Goal: Information Seeking & Learning: Learn about a topic

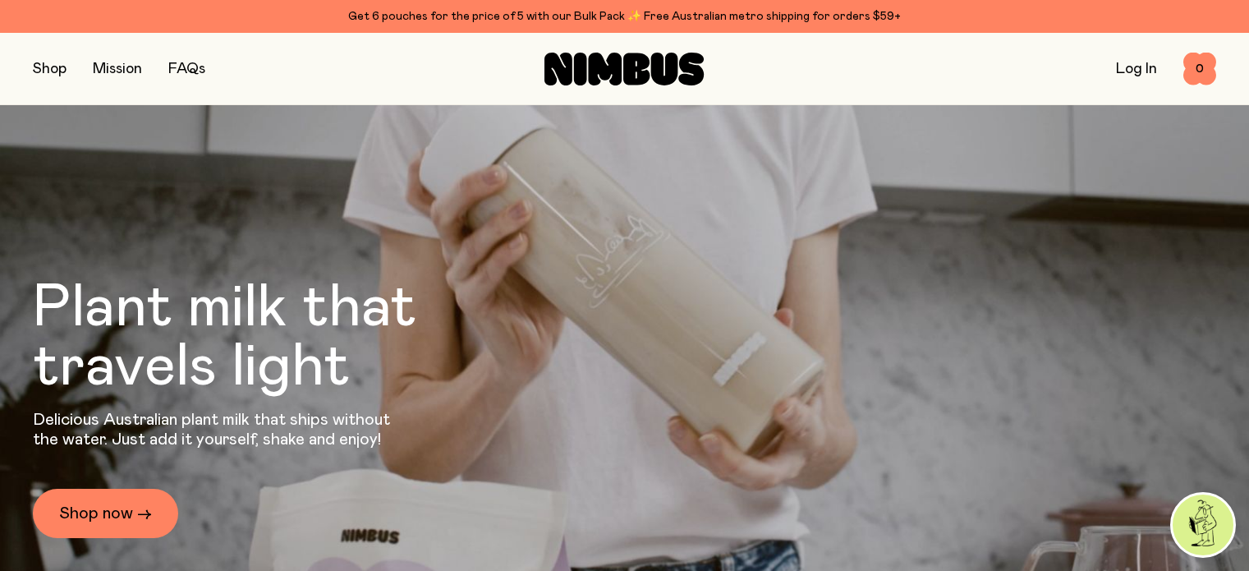
scroll to position [519, 0]
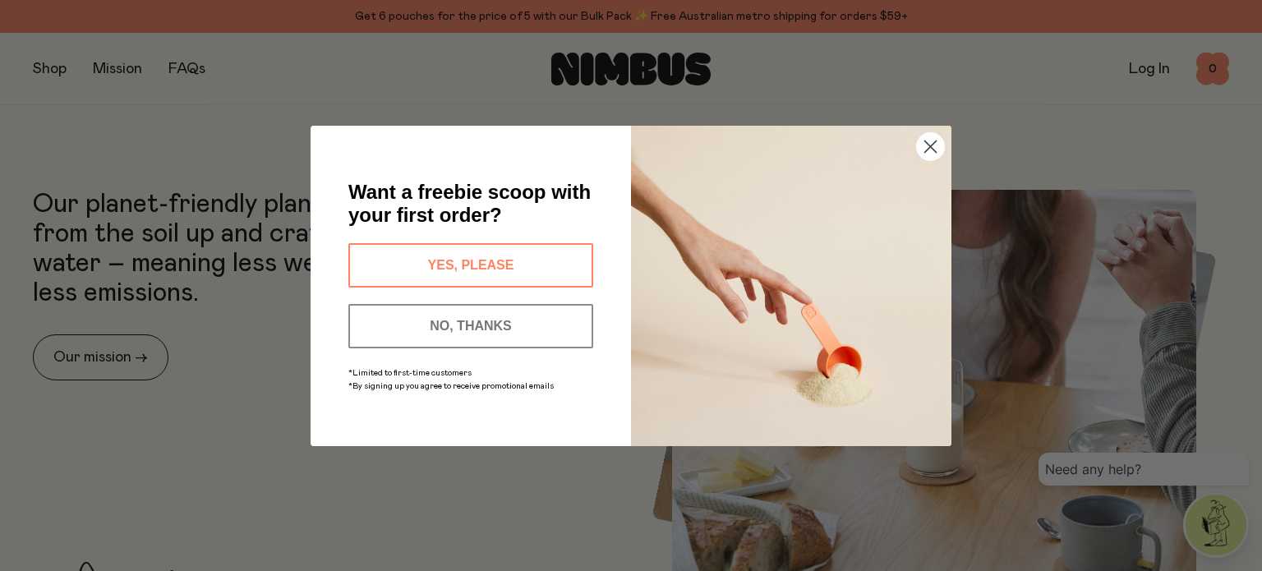
click at [924, 154] on circle "Close dialog" at bounding box center [930, 145] width 27 height 27
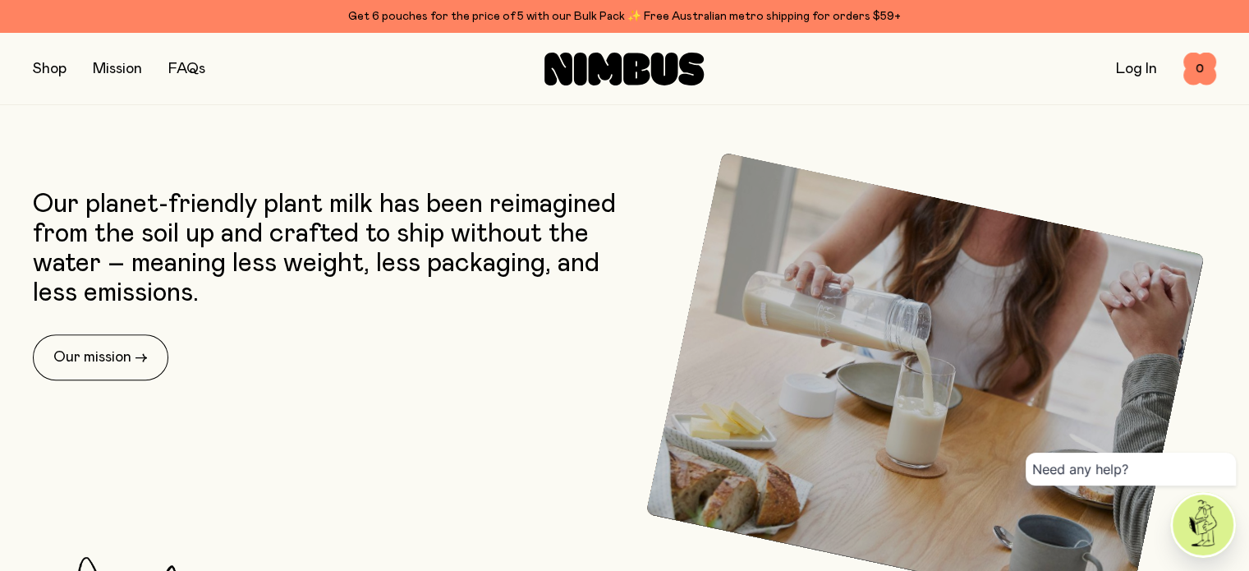
click at [53, 71] on button "button" at bounding box center [50, 68] width 34 height 23
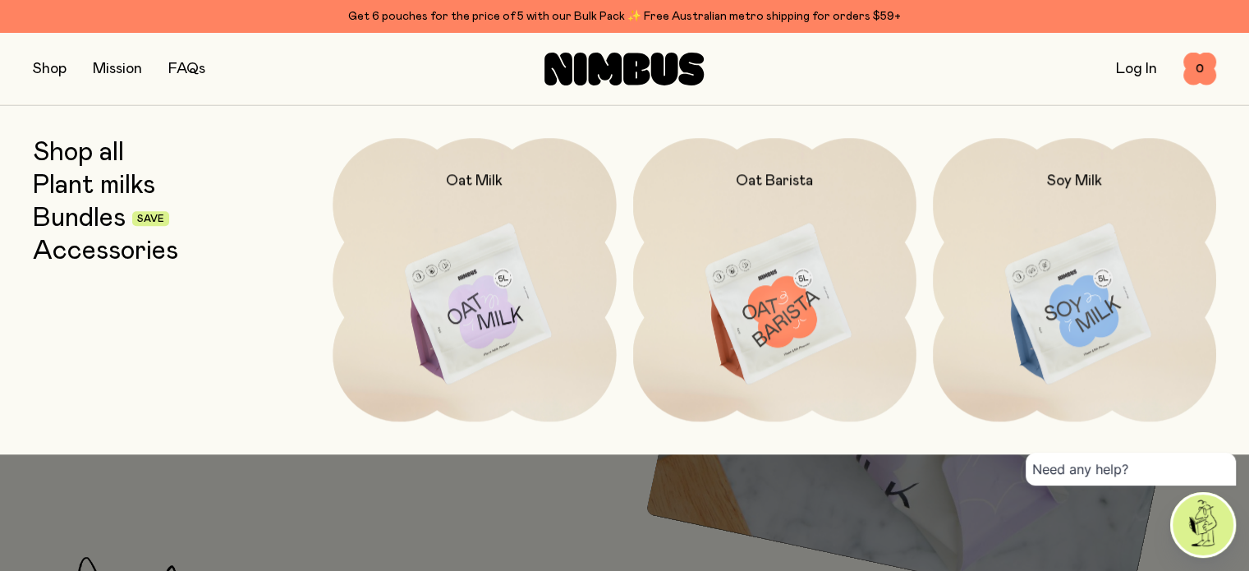
click at [76, 223] on link "Bundles" at bounding box center [79, 219] width 93 height 30
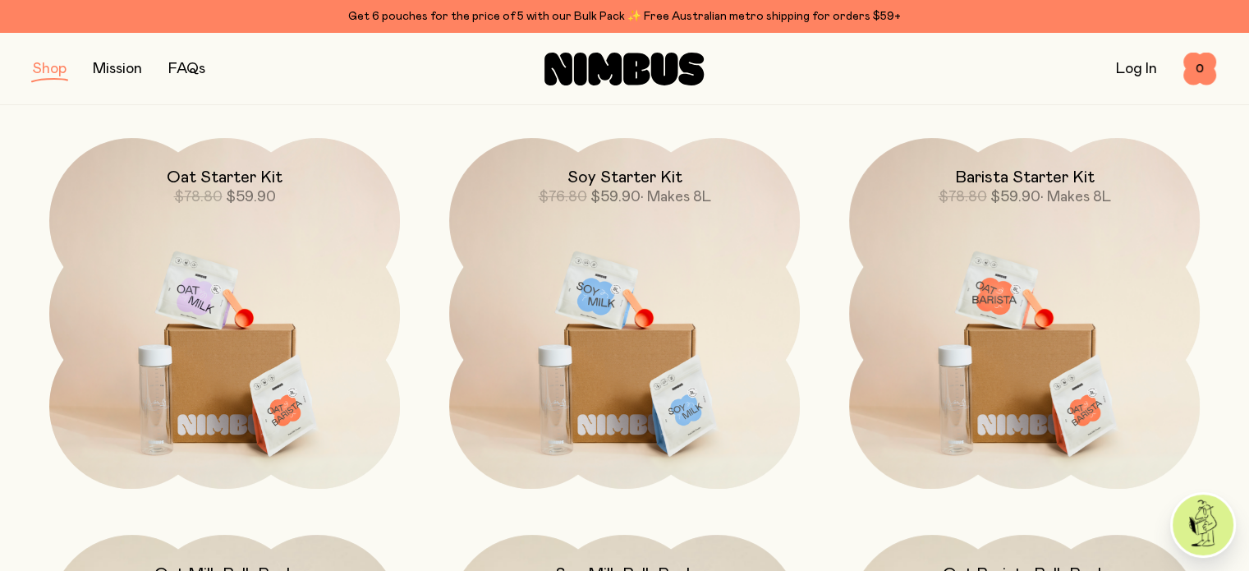
scroll to position [138, 0]
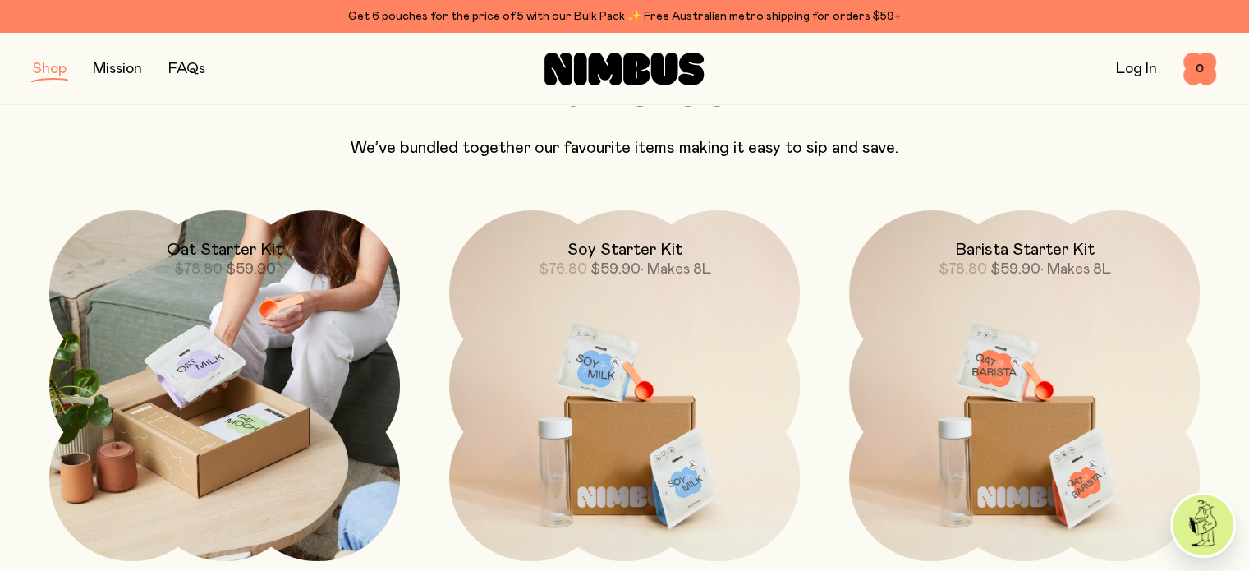
click at [167, 417] on img at bounding box center [224, 385] width 351 height 351
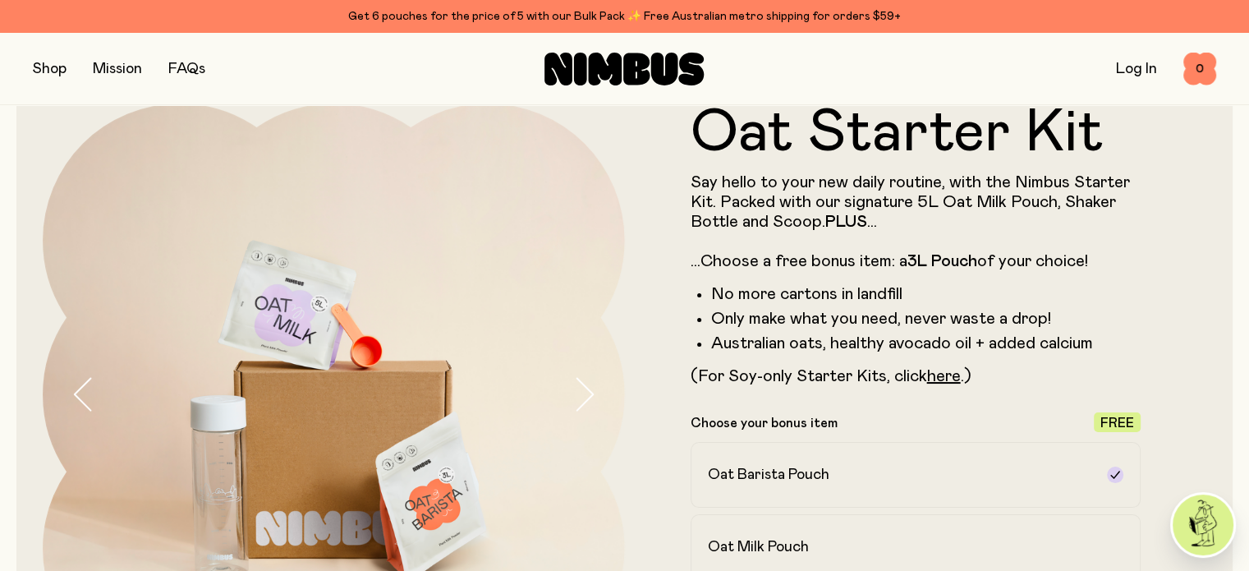
scroll to position [48, 0]
click at [586, 414] on button "button" at bounding box center [598, 394] width 53 height 582
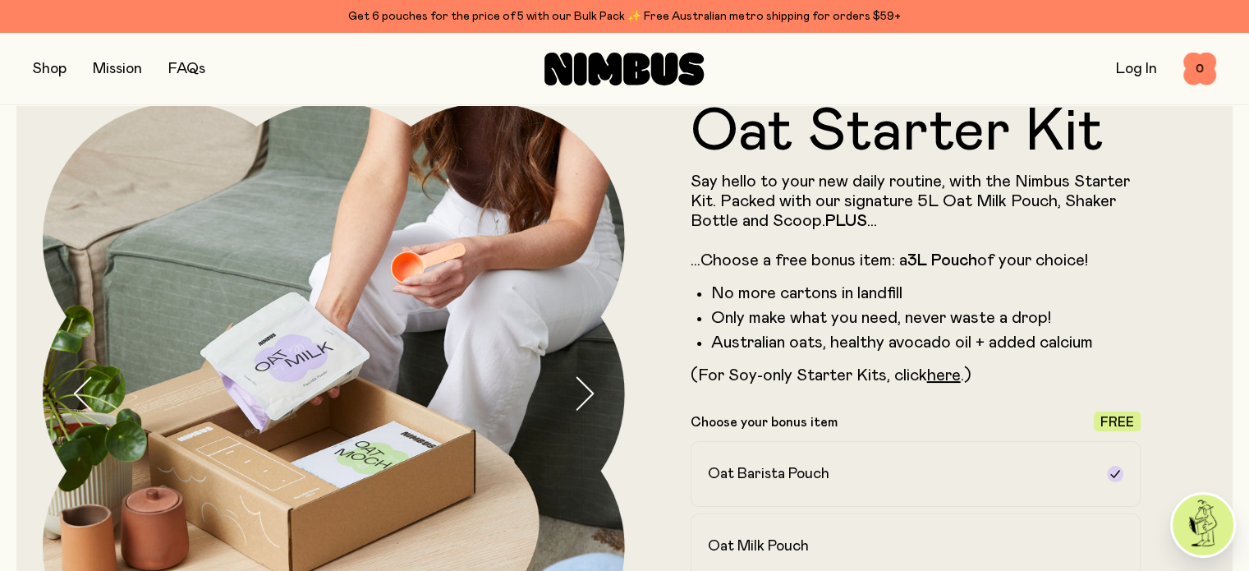
click at [586, 414] on button "button" at bounding box center [598, 394] width 53 height 582
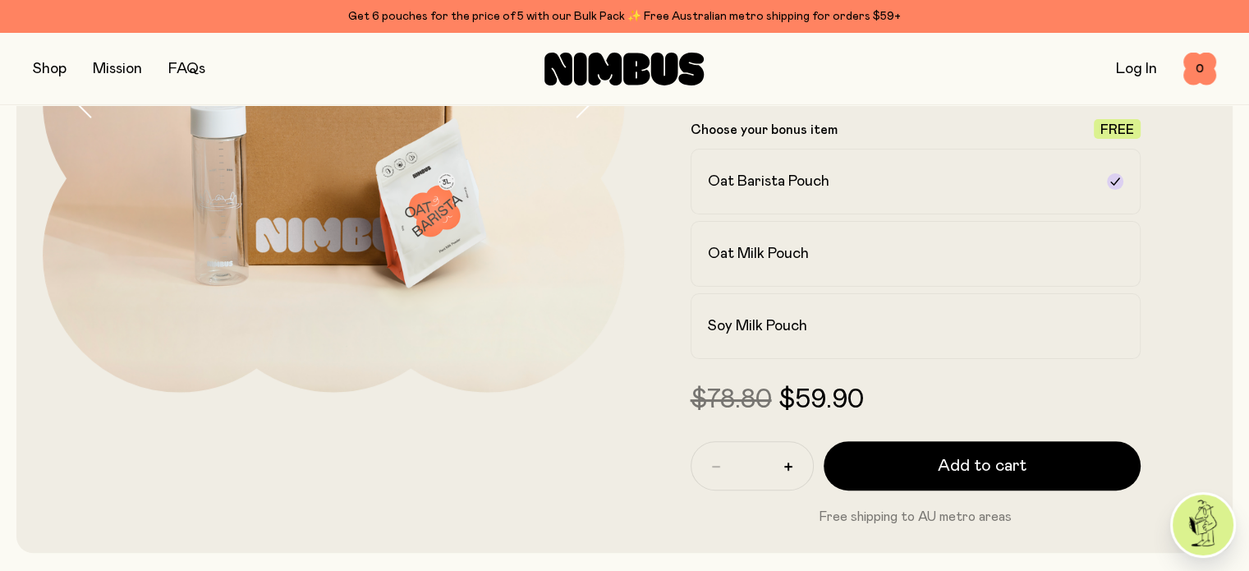
scroll to position [342, 0]
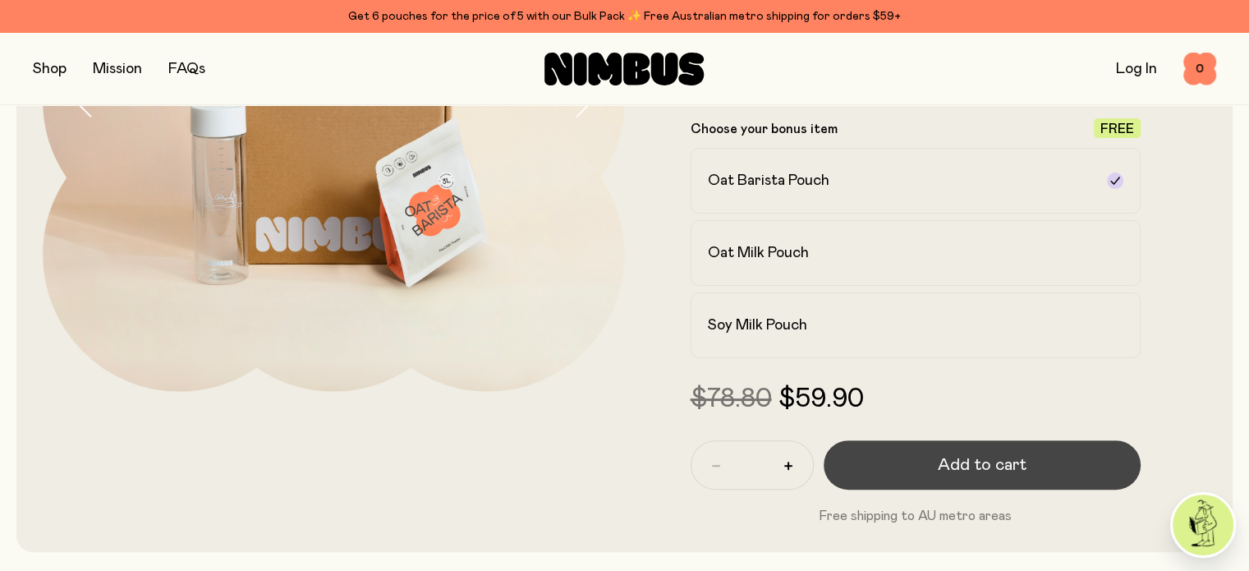
click at [871, 448] on button "Add to cart" at bounding box center [983, 464] width 318 height 49
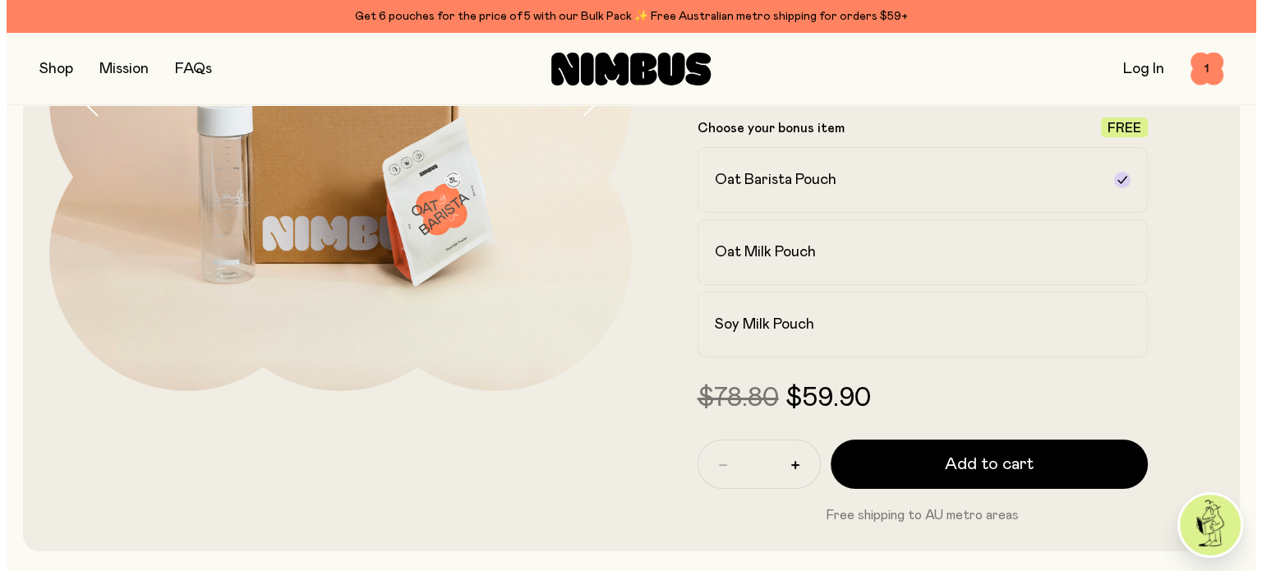
scroll to position [0, 0]
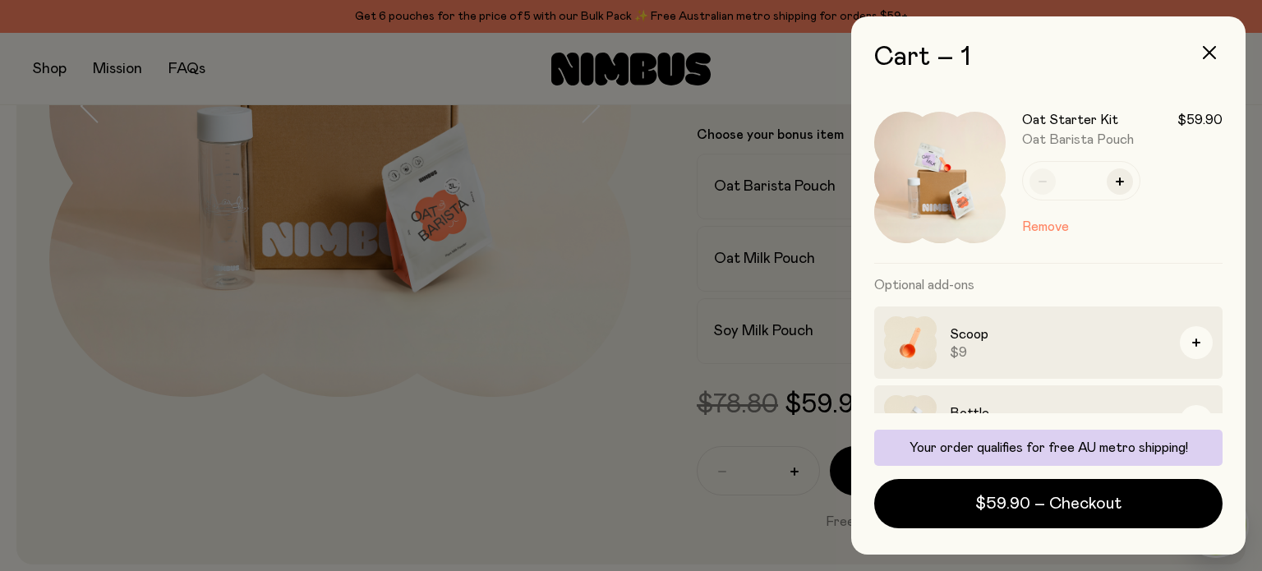
click at [677, 362] on div at bounding box center [631, 285] width 1262 height 571
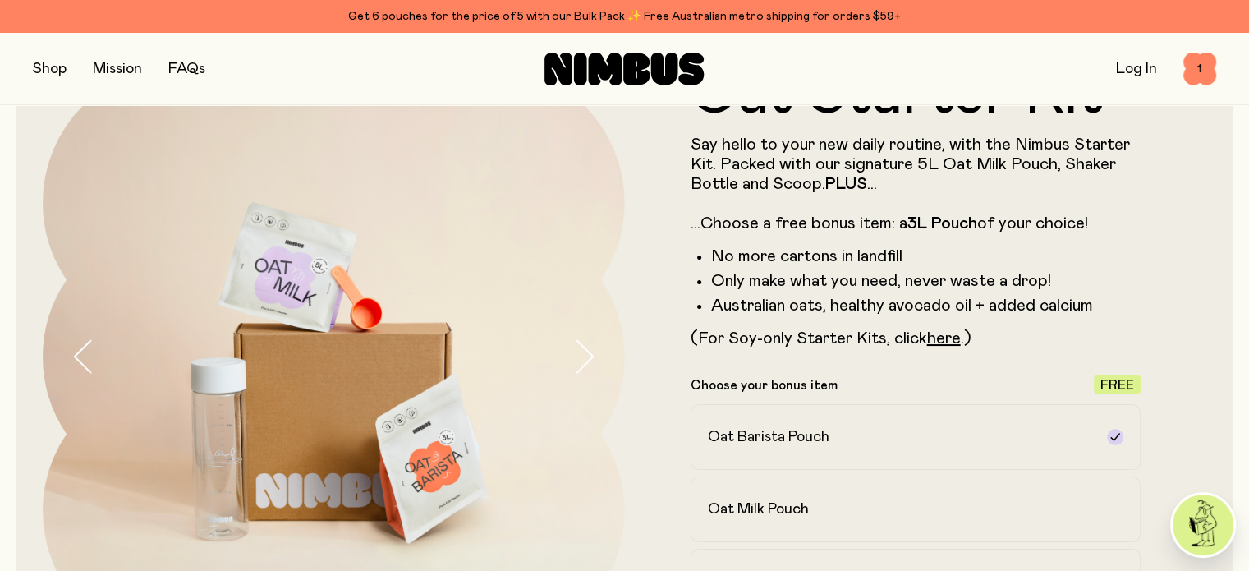
scroll to position [79, 0]
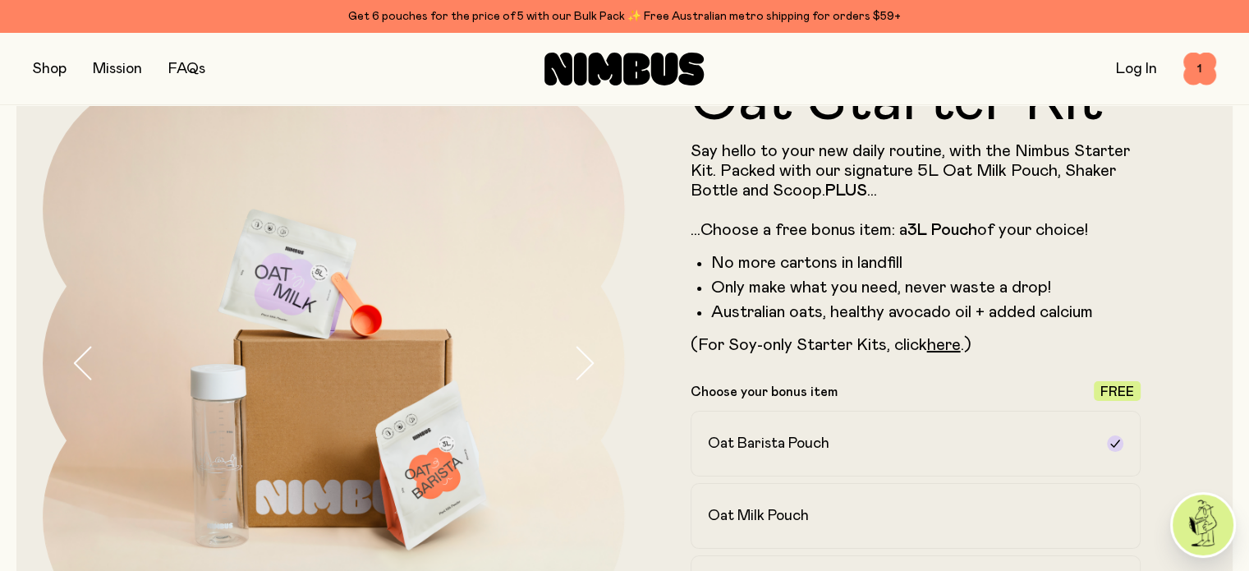
click at [191, 65] on link "FAQs" at bounding box center [186, 69] width 37 height 15
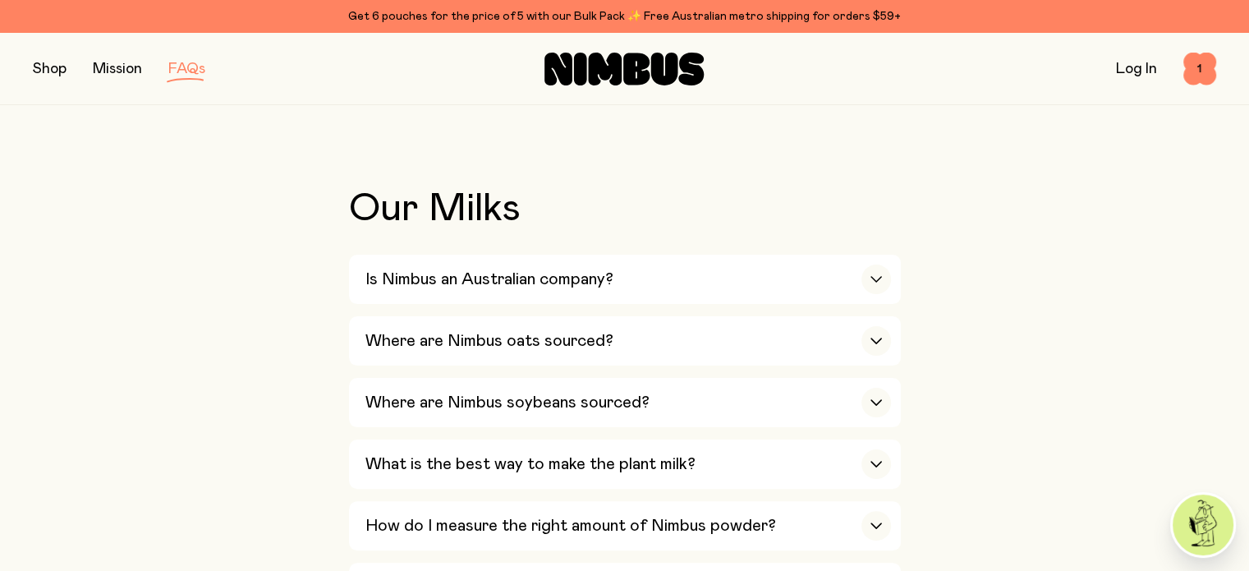
scroll to position [301, 0]
click at [429, 292] on div "Is Nimbus an Australian company?" at bounding box center [628, 278] width 526 height 49
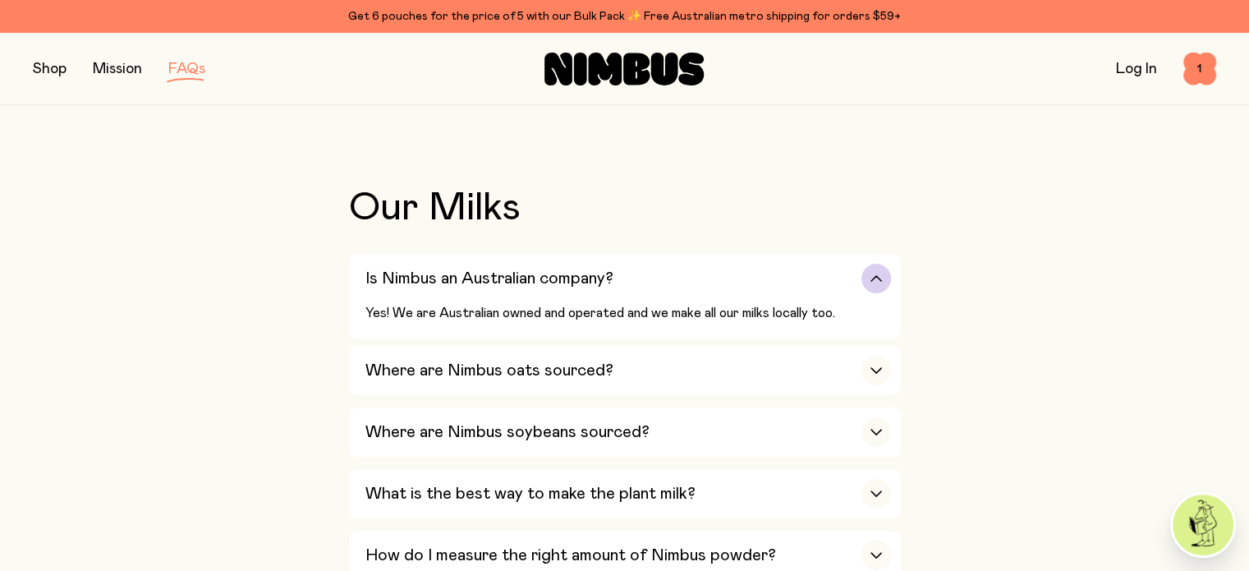
click at [429, 292] on div "Is Nimbus an Australian company?" at bounding box center [628, 278] width 526 height 49
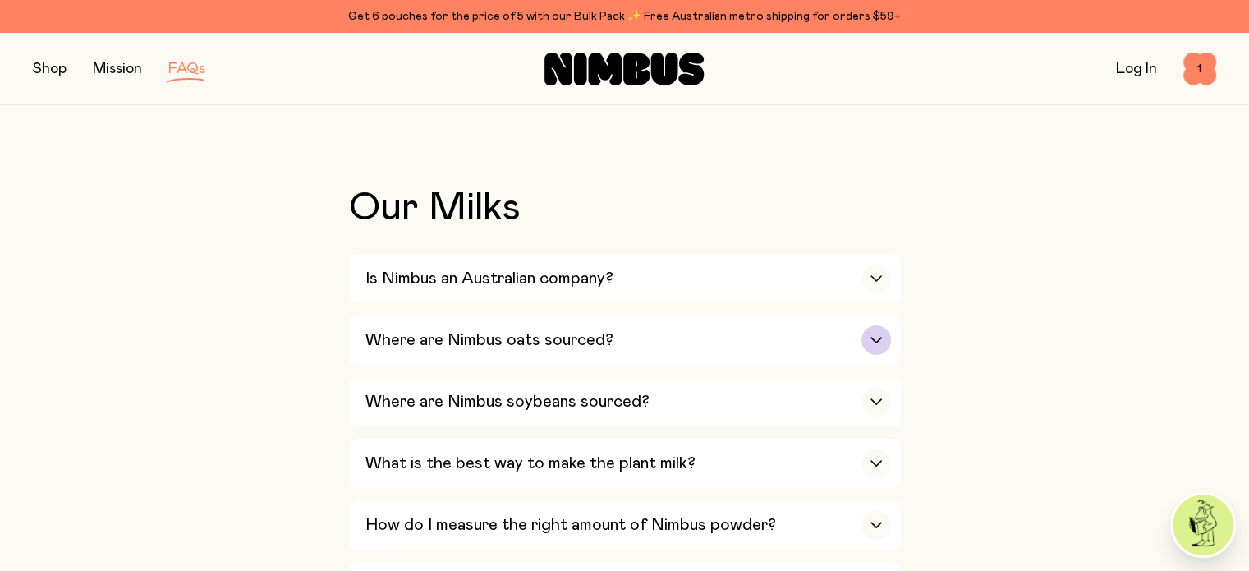
click at [444, 336] on h3 "Where are Nimbus oats sourced?" at bounding box center [489, 340] width 248 height 20
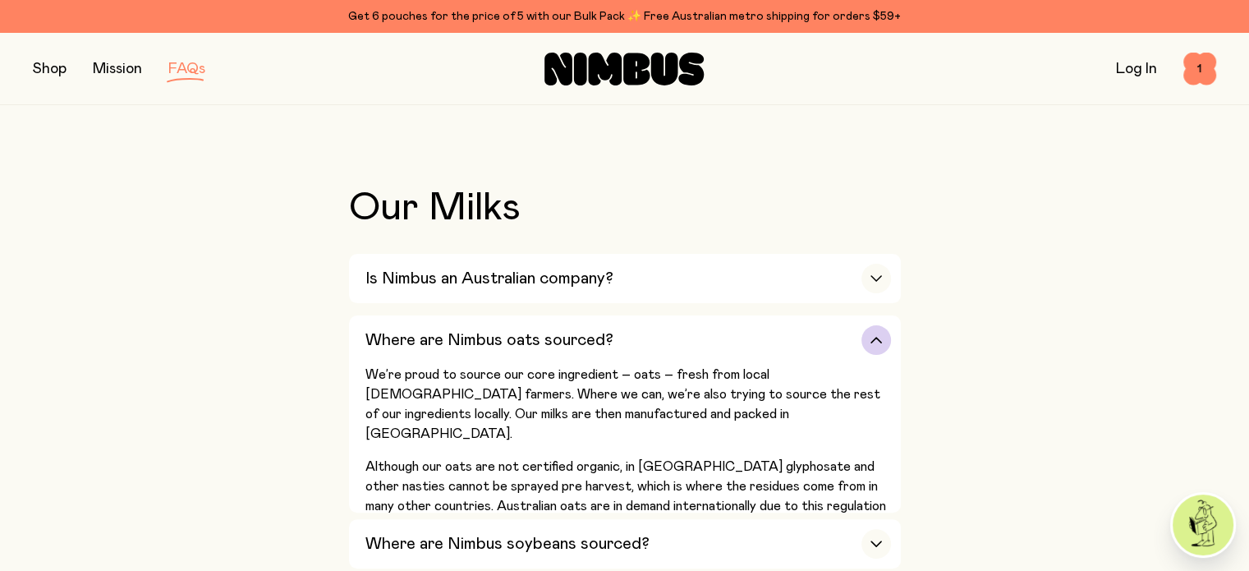
click at [444, 336] on h3 "Where are Nimbus oats sourced?" at bounding box center [489, 340] width 248 height 20
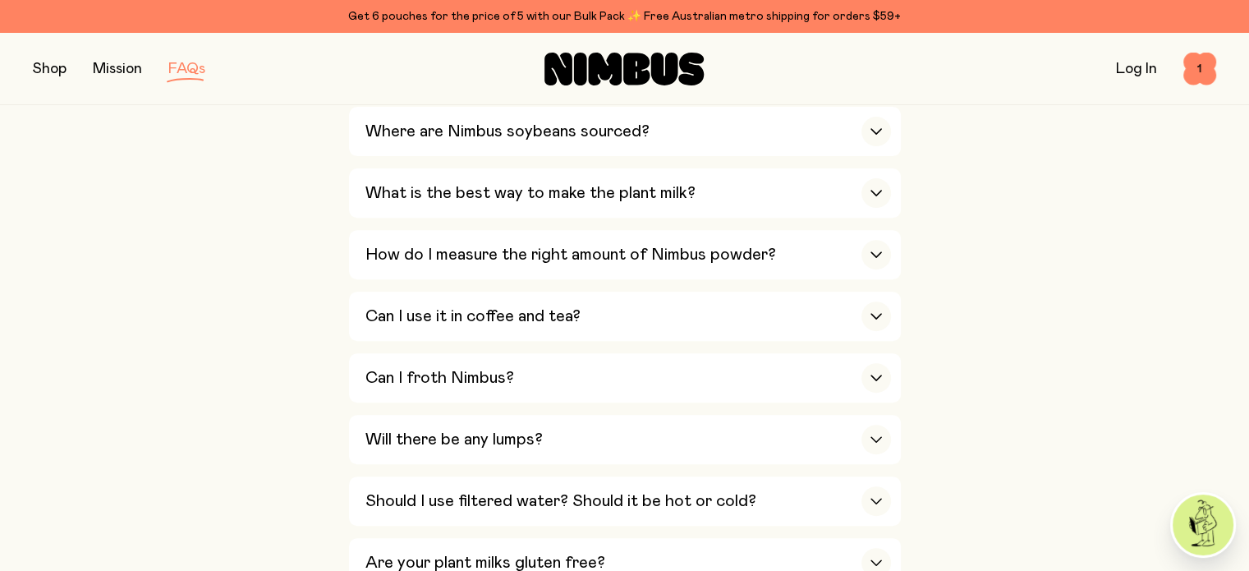
scroll to position [572, 0]
click at [432, 368] on h3 "Can I froth Nimbus?" at bounding box center [439, 378] width 149 height 20
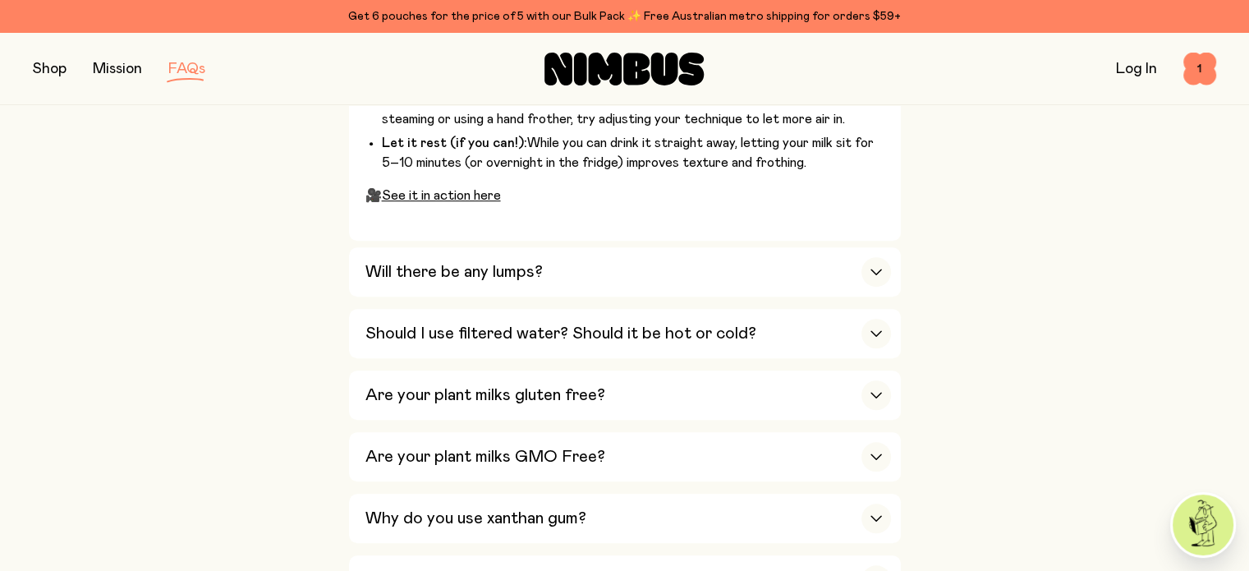
scroll to position [1195, 0]
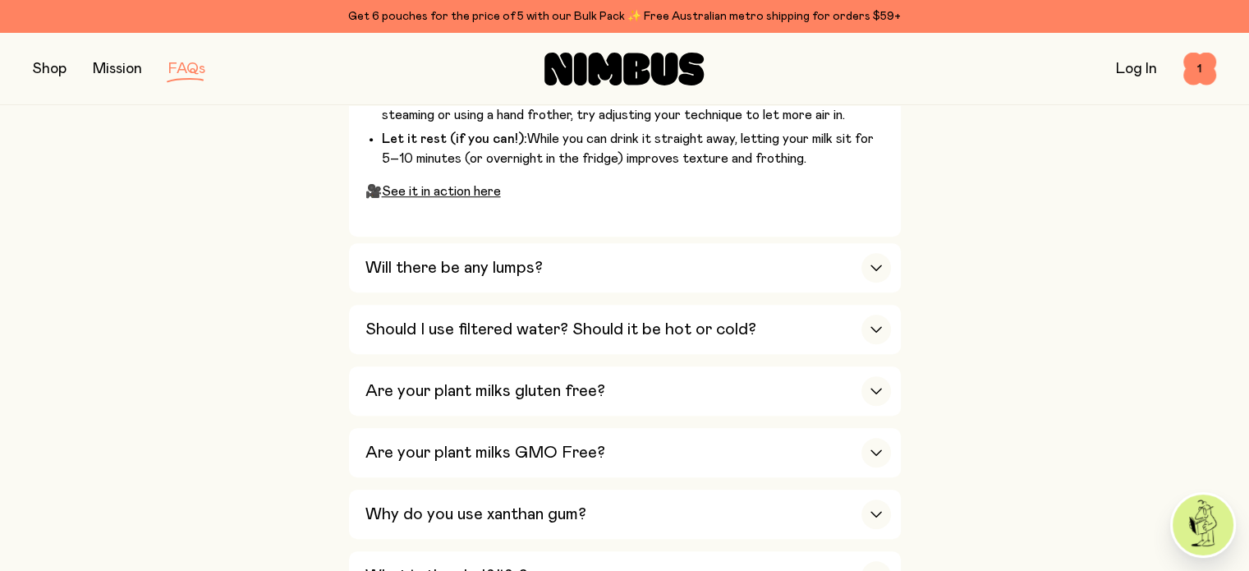
click at [432, 366] on div "Are your plant milks gluten free?" at bounding box center [628, 390] width 526 height 49
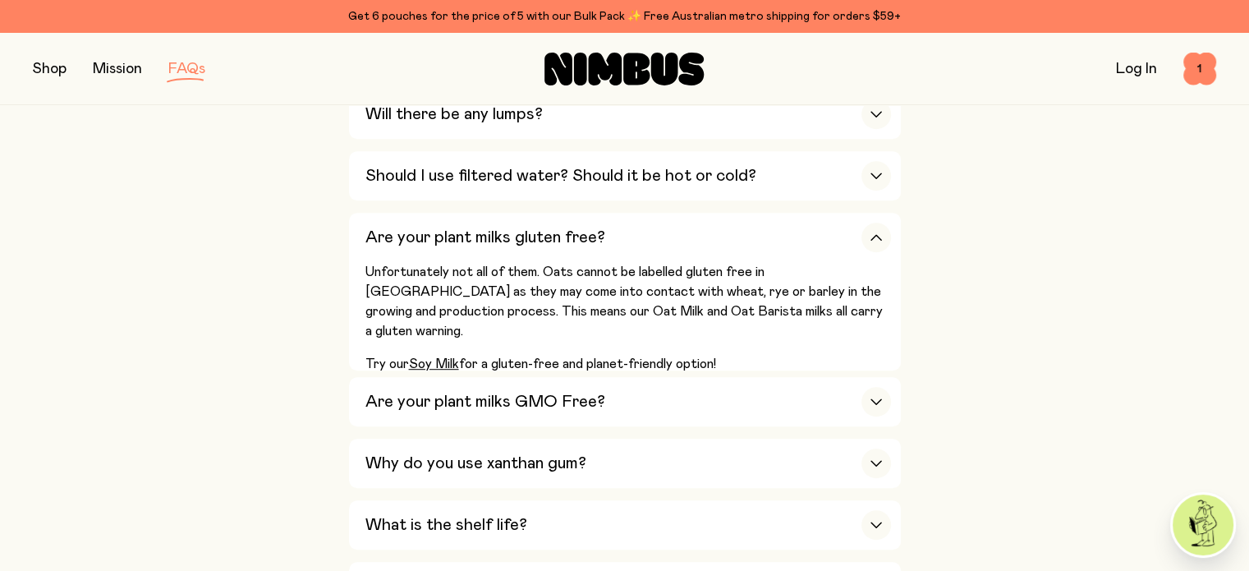
scroll to position [899, 0]
click at [421, 242] on div "Are your plant milks gluten free?" at bounding box center [628, 235] width 526 height 49
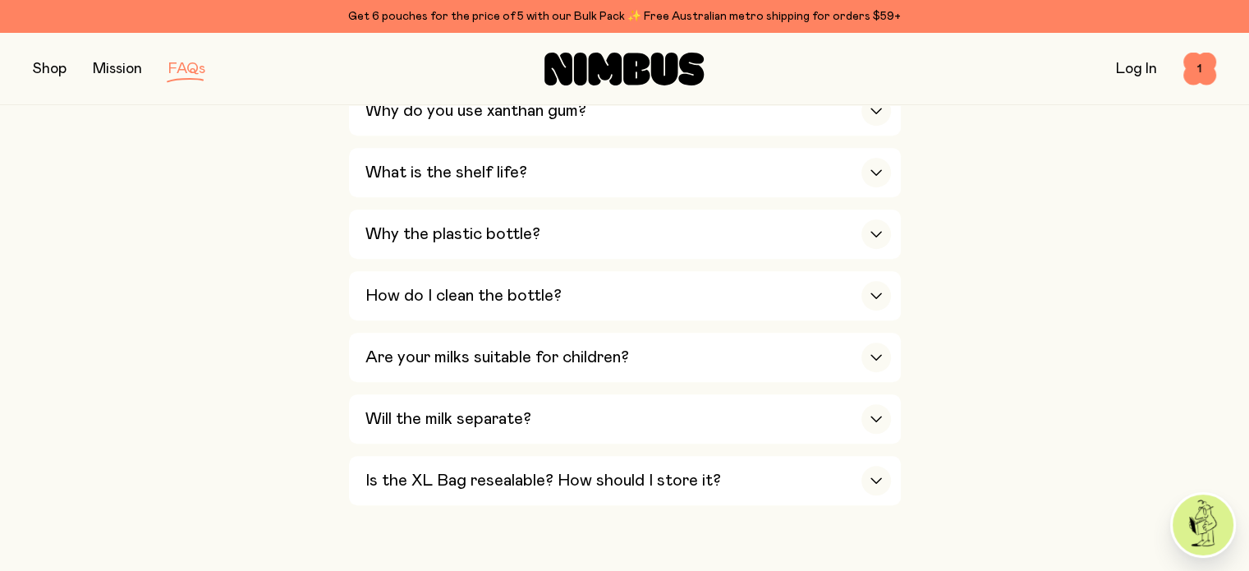
scroll to position [1148, 0]
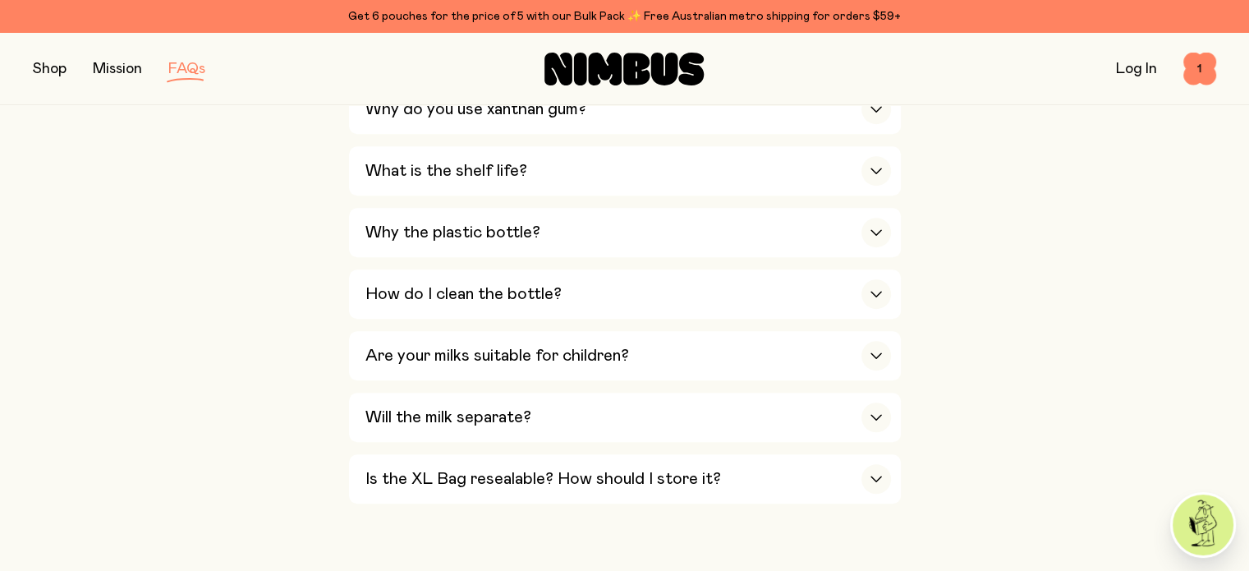
click at [424, 294] on h3 "How do I clean the bottle?" at bounding box center [463, 294] width 196 height 20
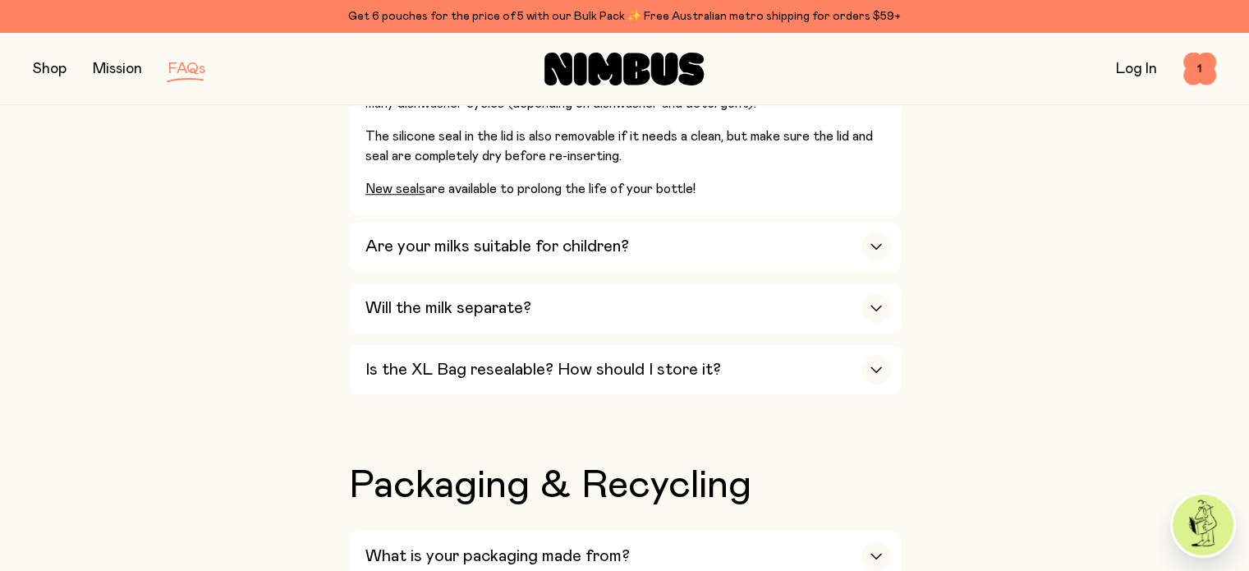
scroll to position [1540, 0]
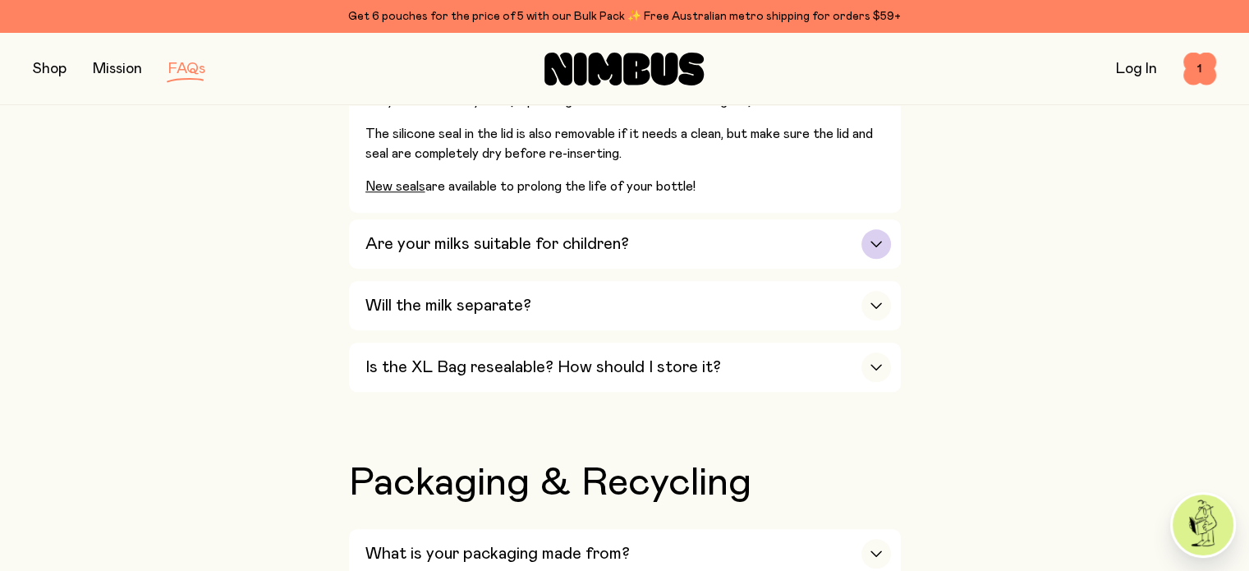
click at [417, 246] on h3 "Are your milks suitable for children?" at bounding box center [497, 244] width 264 height 20
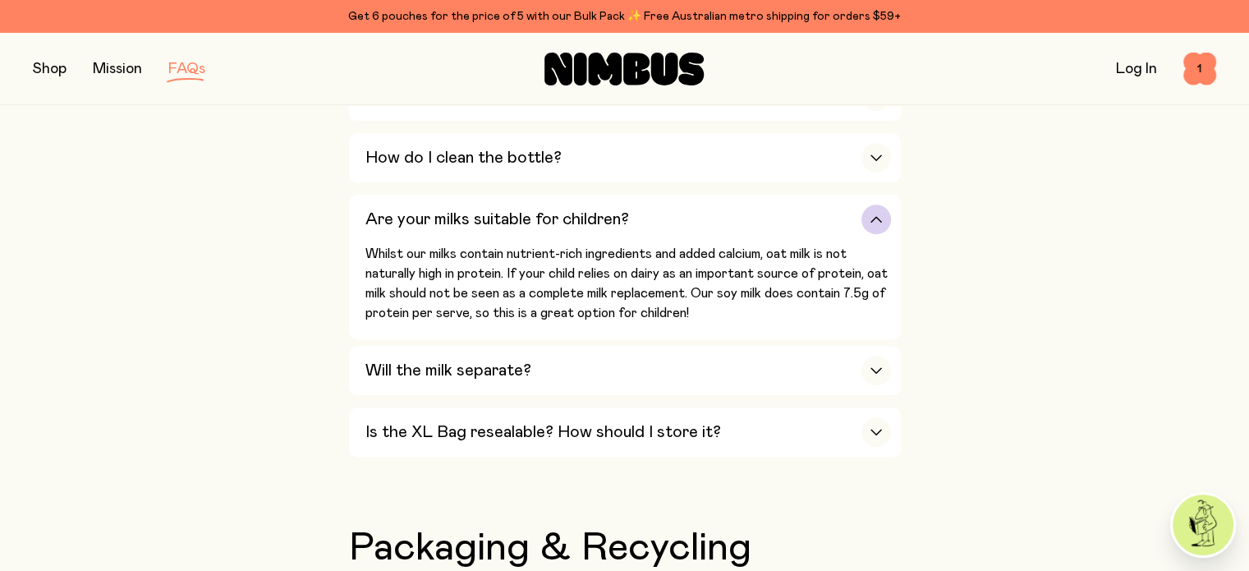
scroll to position [1285, 0]
click at [426, 209] on h3 "Are your milks suitable for children?" at bounding box center [497, 219] width 264 height 20
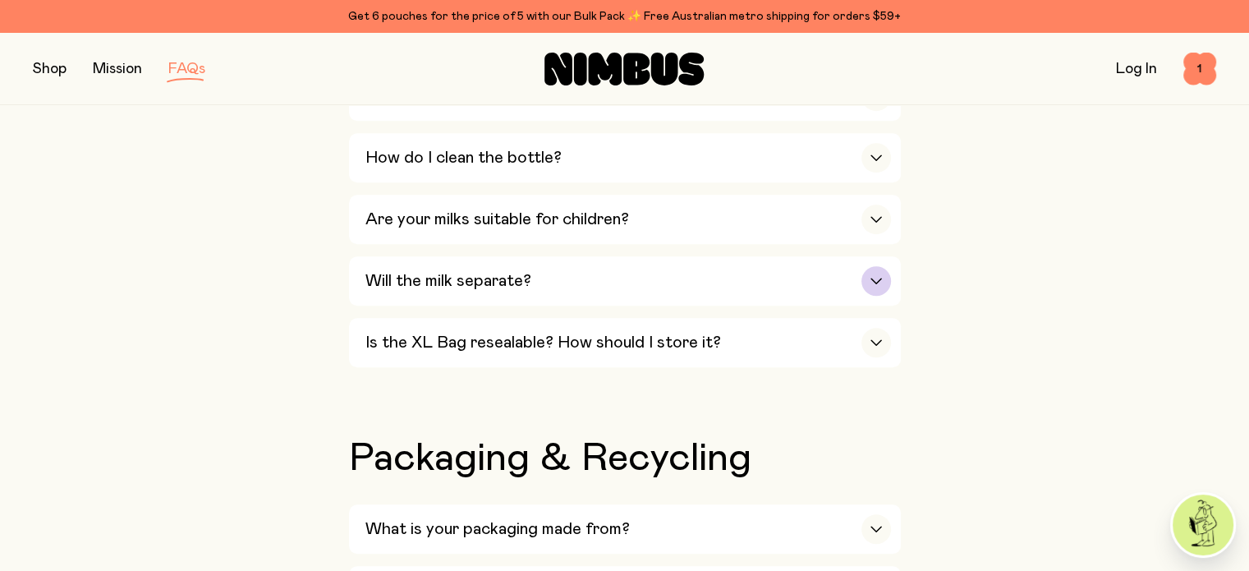
click at [447, 275] on h3 "Will the milk separate?" at bounding box center [448, 281] width 166 height 20
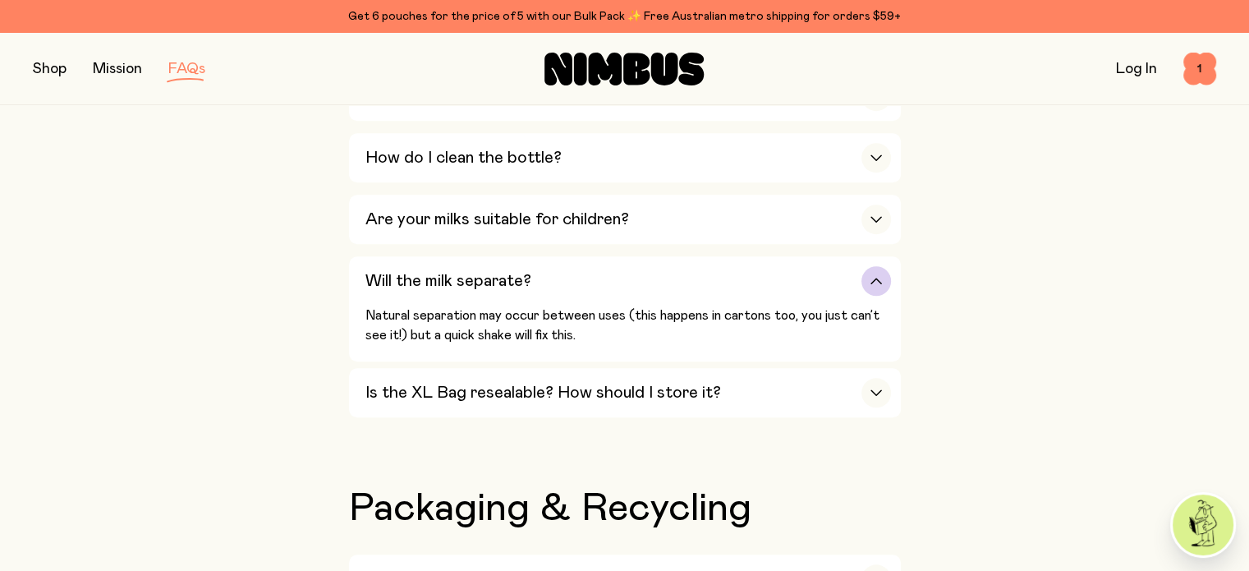
click at [447, 275] on h3 "Will the milk separate?" at bounding box center [448, 281] width 166 height 20
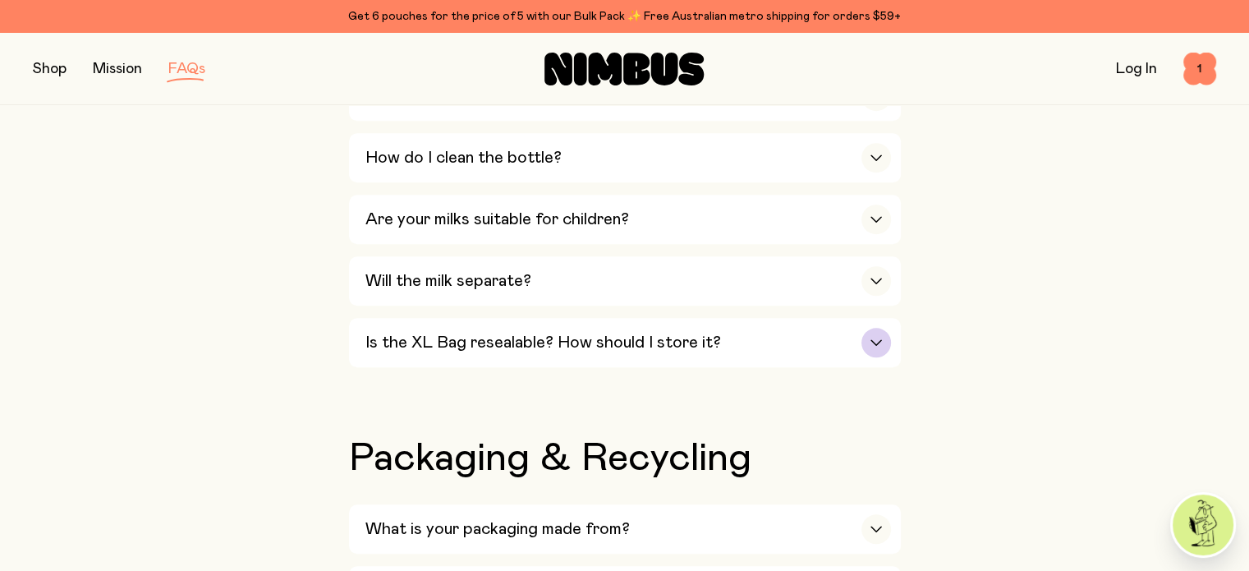
click at [465, 333] on h3 "Is the XL Bag resealable? How should I store it?" at bounding box center [543, 343] width 356 height 20
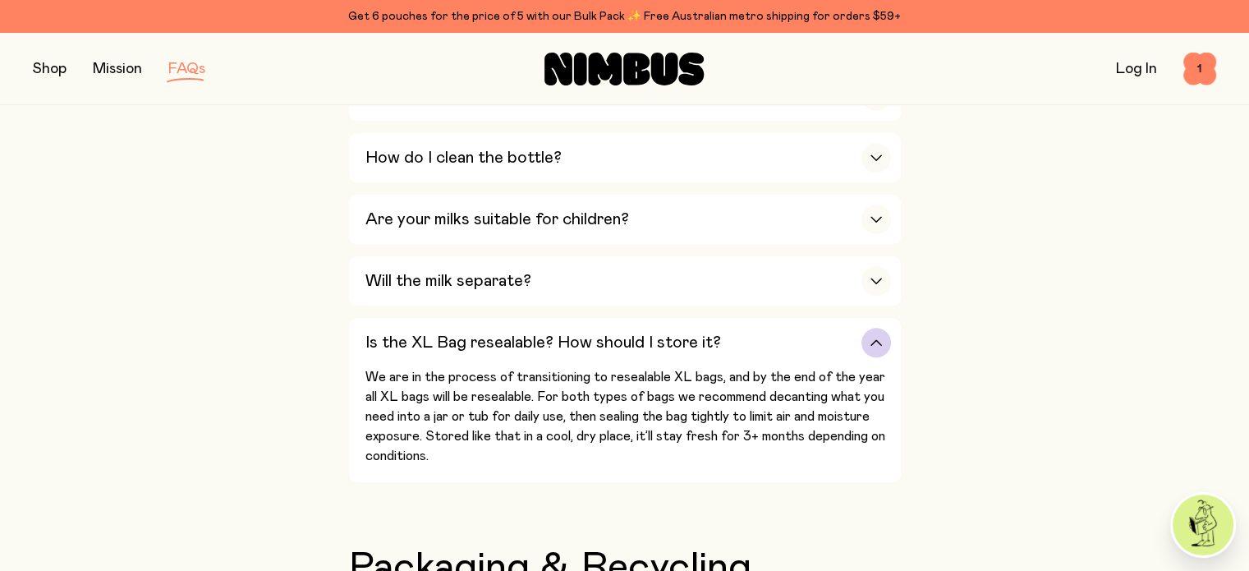
click at [465, 333] on h3 "Is the XL Bag resealable? How should I store it?" at bounding box center [543, 343] width 356 height 20
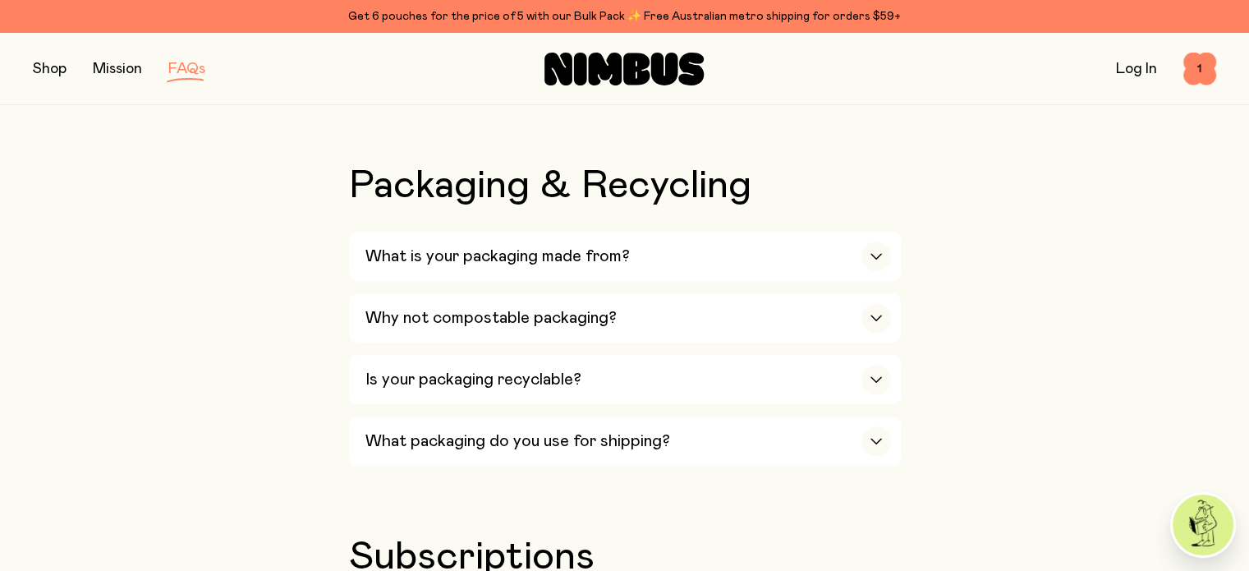
scroll to position [1560, 0]
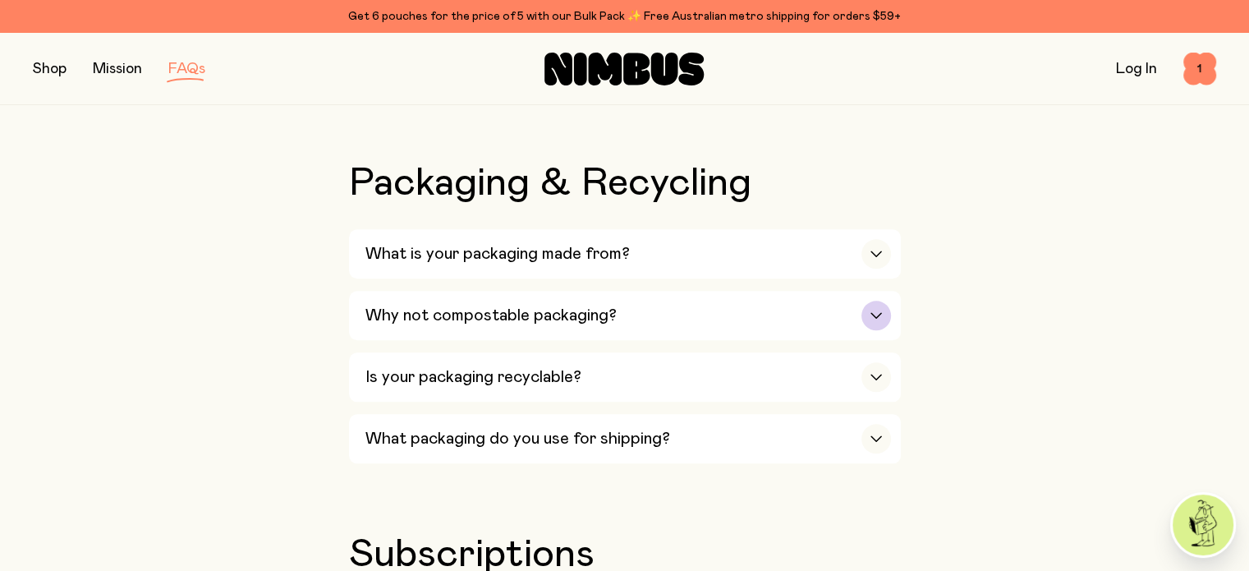
click at [468, 307] on h3 "Why not compostable packaging?" at bounding box center [490, 316] width 251 height 20
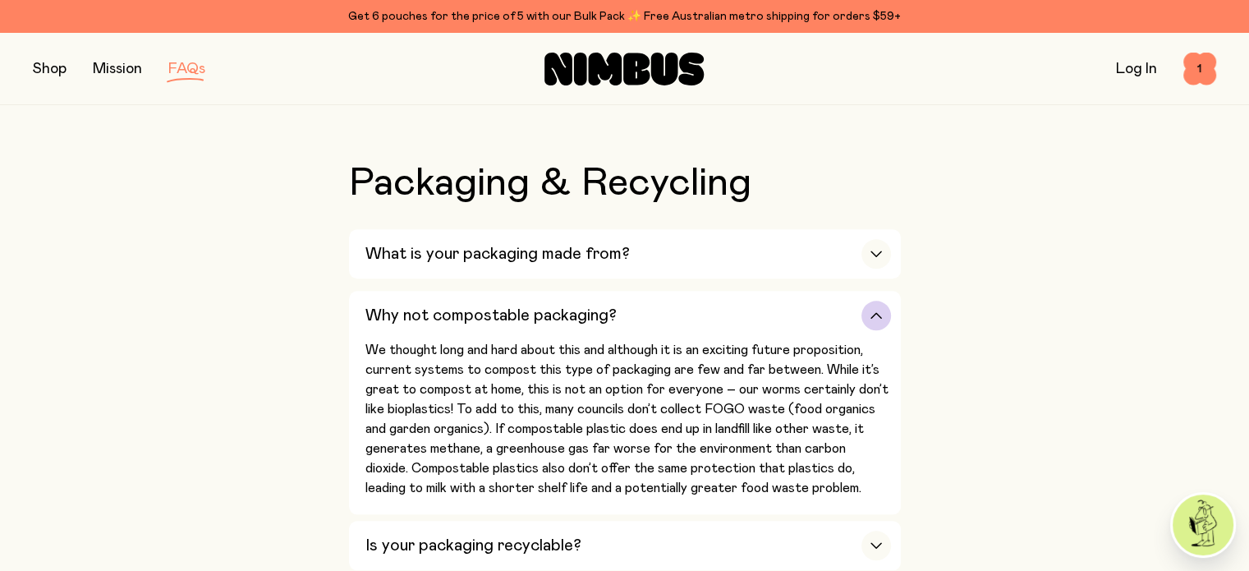
click at [468, 307] on h3 "Why not compostable packaging?" at bounding box center [490, 316] width 251 height 20
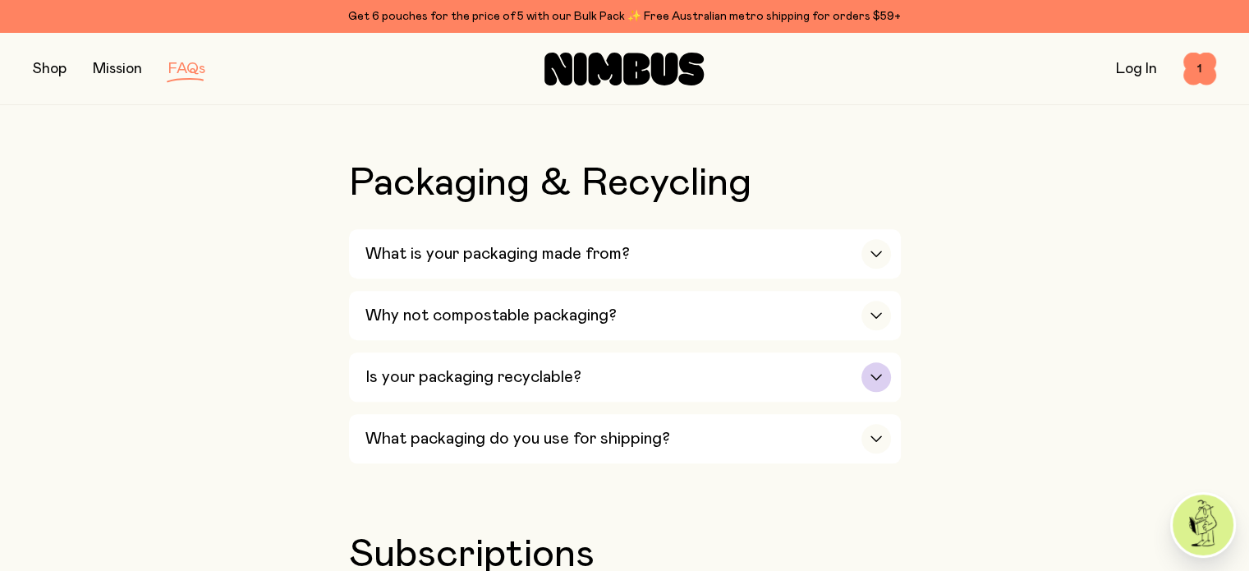
click at [468, 354] on div "Is your packaging recyclable?" at bounding box center [628, 376] width 526 height 49
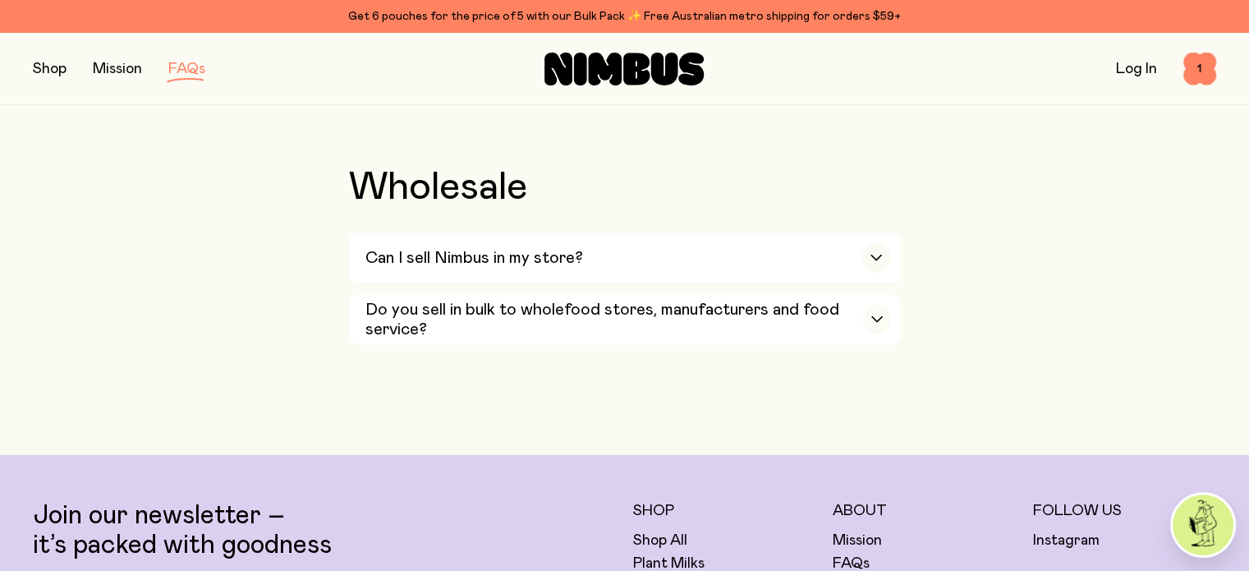
scroll to position [3757, 0]
click at [771, 249] on div "Can I sell Nimbus in my store?" at bounding box center [628, 256] width 526 height 49
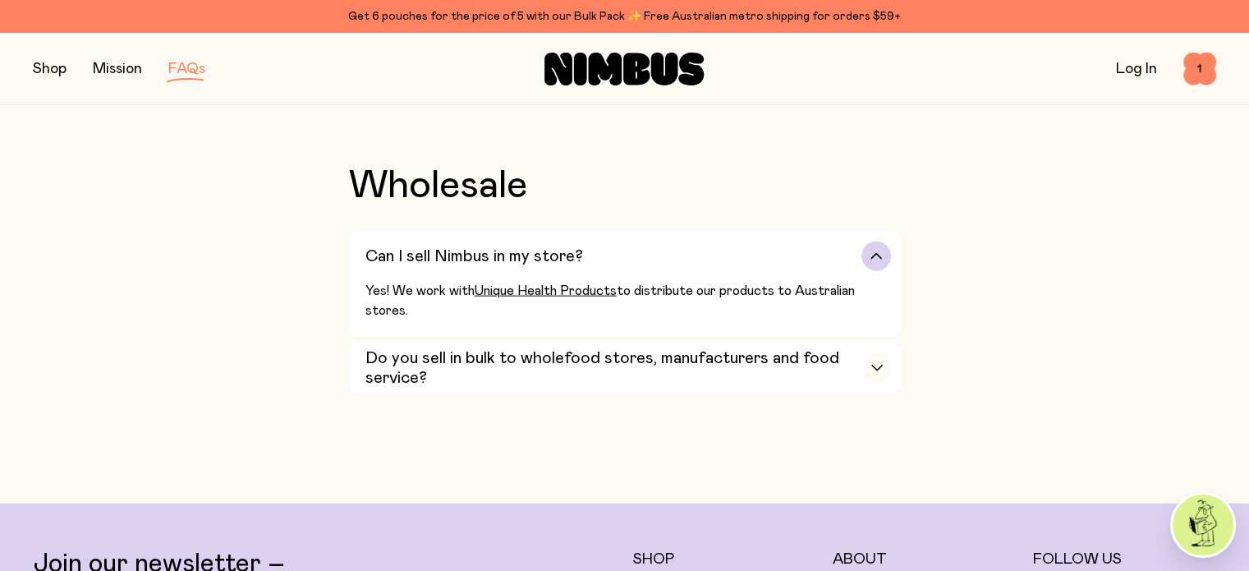
click at [771, 249] on div "Can I sell Nimbus in my store?" at bounding box center [628, 256] width 526 height 49
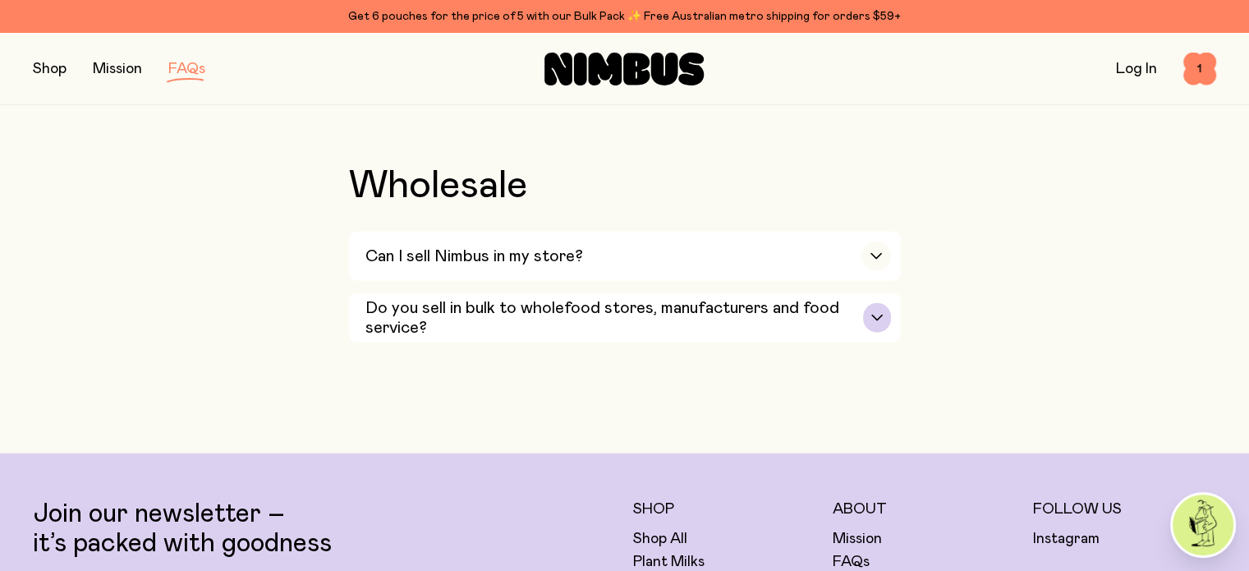
click at [767, 298] on h3 "Do you sell in bulk to wholefood stores, manufacturers and food service?" at bounding box center [614, 317] width 499 height 39
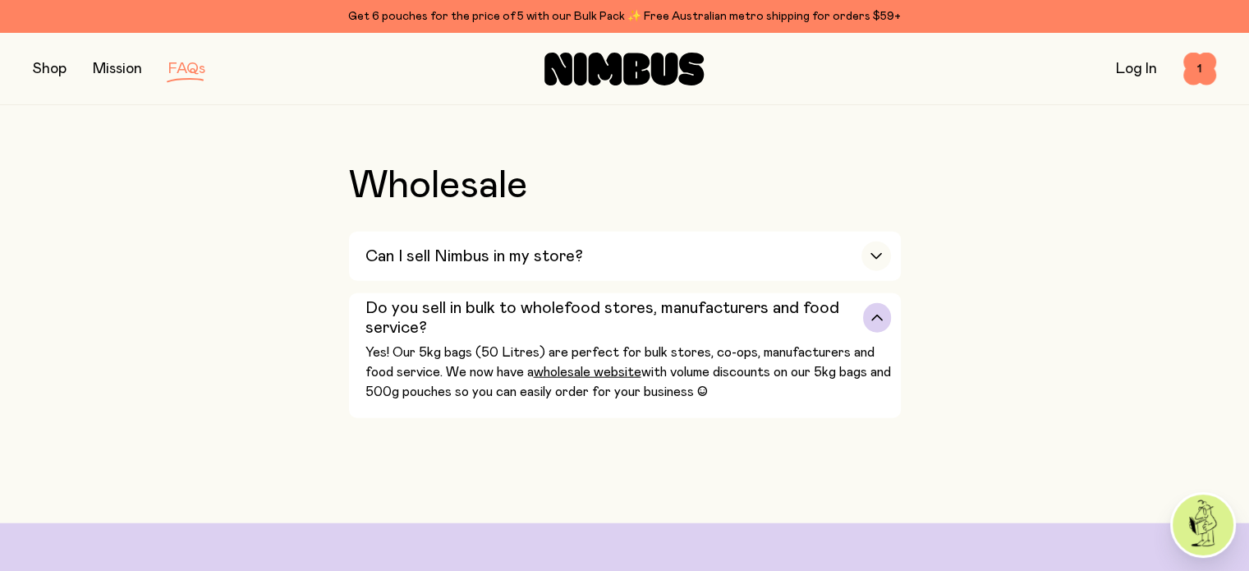
click at [767, 298] on h3 "Do you sell in bulk to wholefood stores, manufacturers and food service?" at bounding box center [614, 317] width 499 height 39
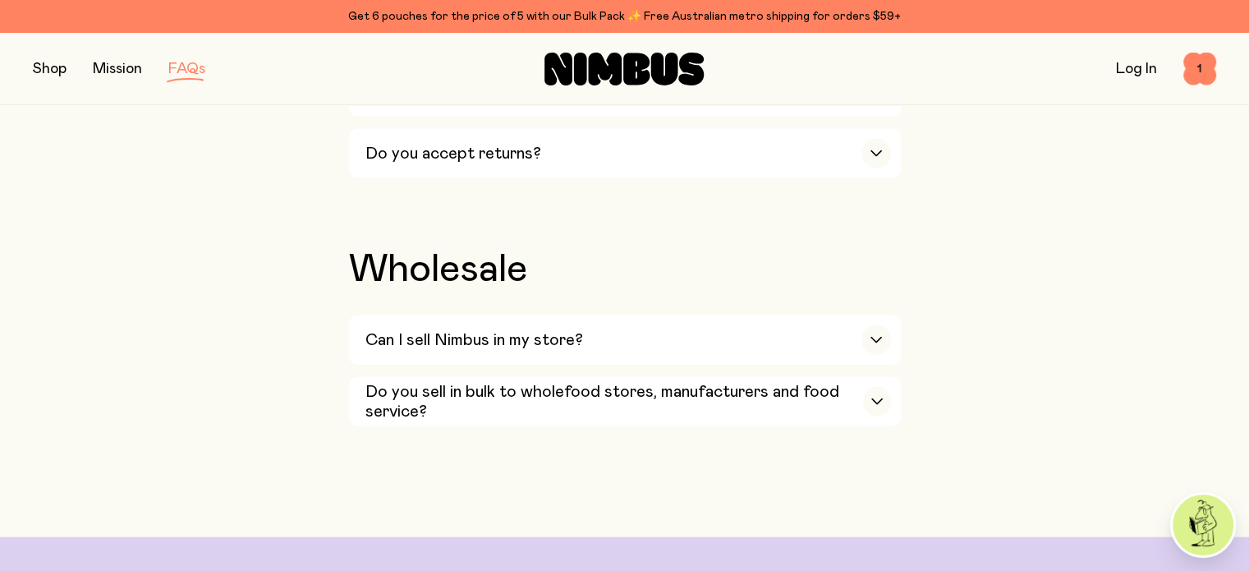
scroll to position [3676, 0]
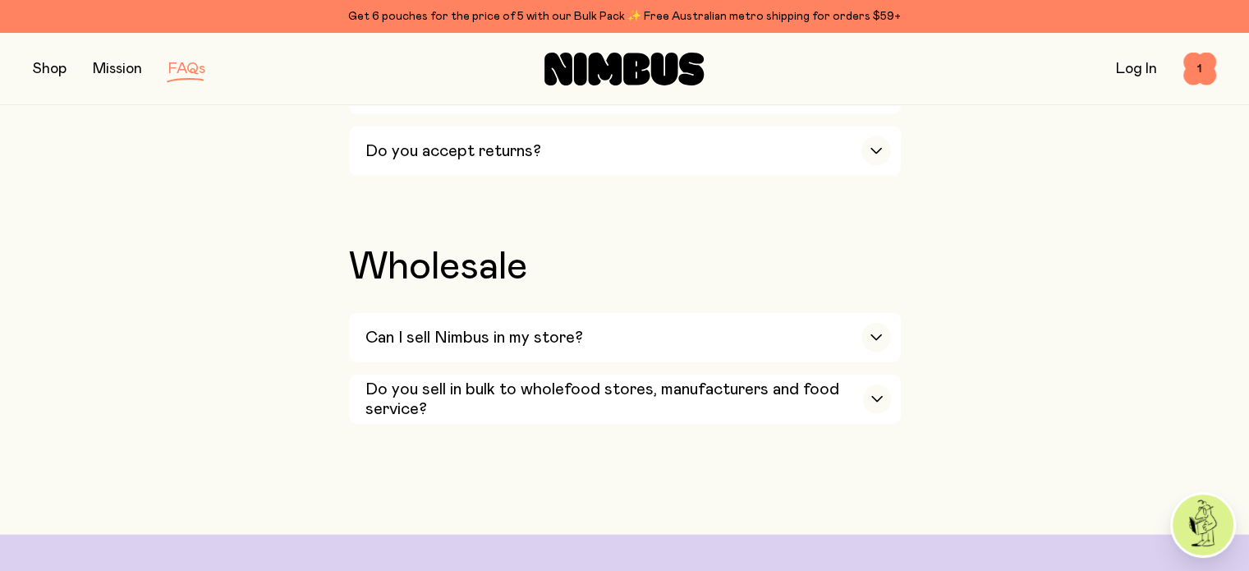
click at [131, 71] on link "Mission" at bounding box center [117, 69] width 49 height 15
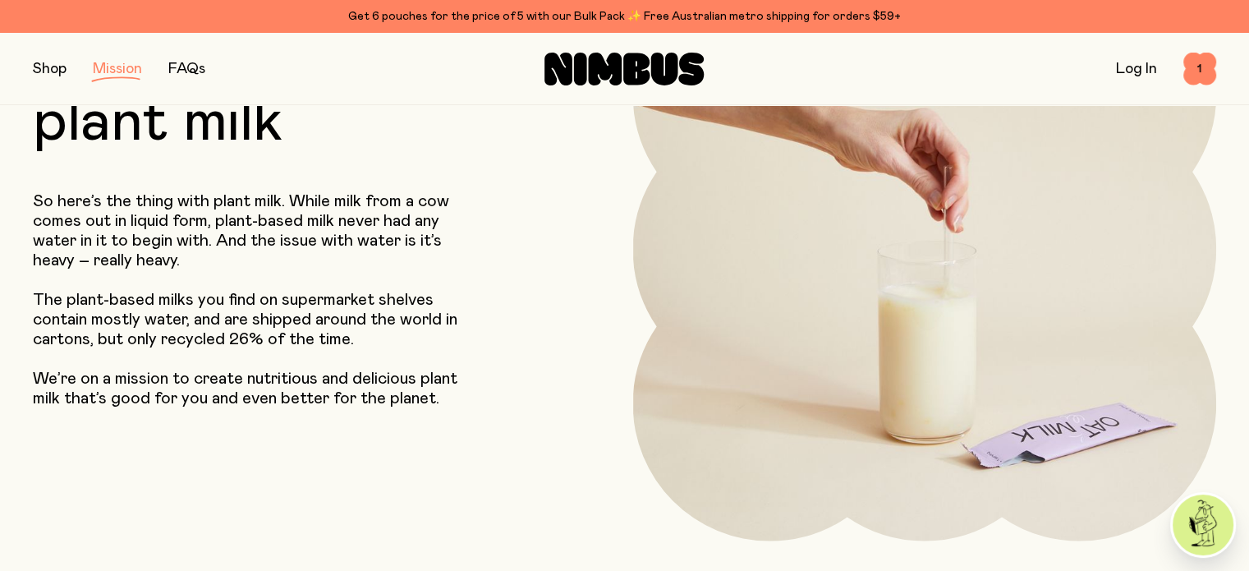
scroll to position [217, 0]
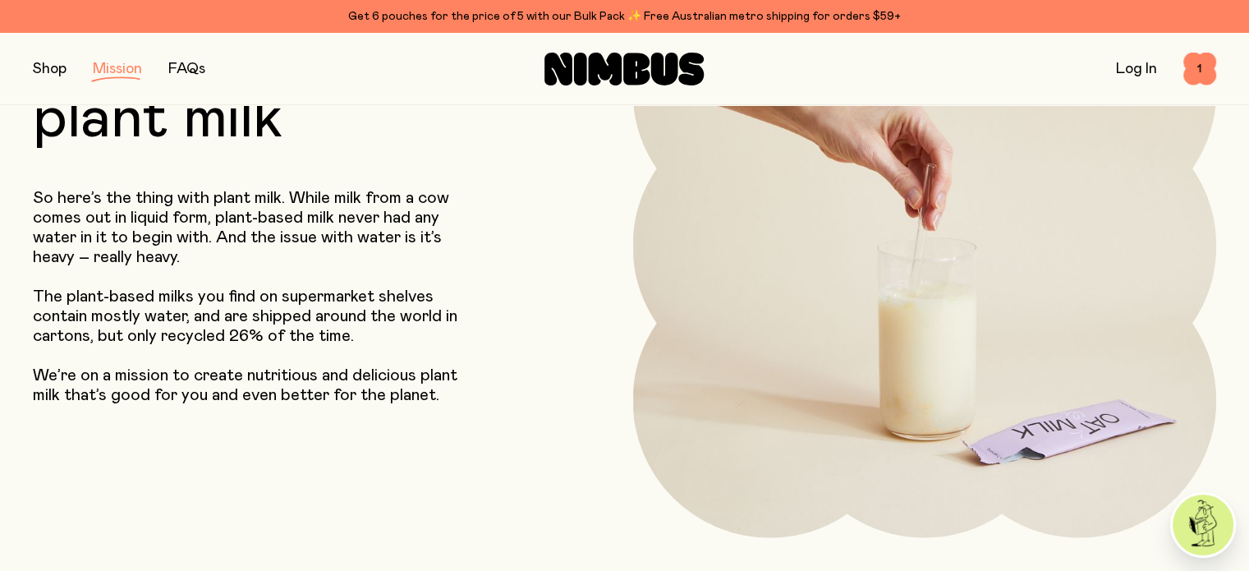
click at [44, 76] on button "button" at bounding box center [50, 68] width 34 height 23
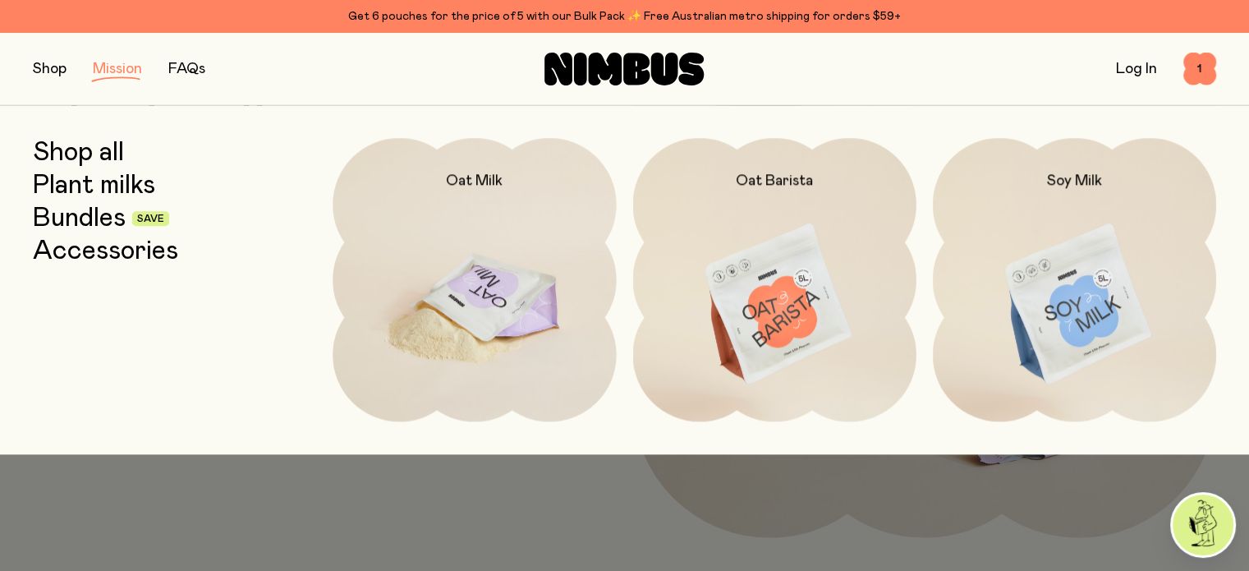
click at [468, 230] on img at bounding box center [474, 304] width 283 height 333
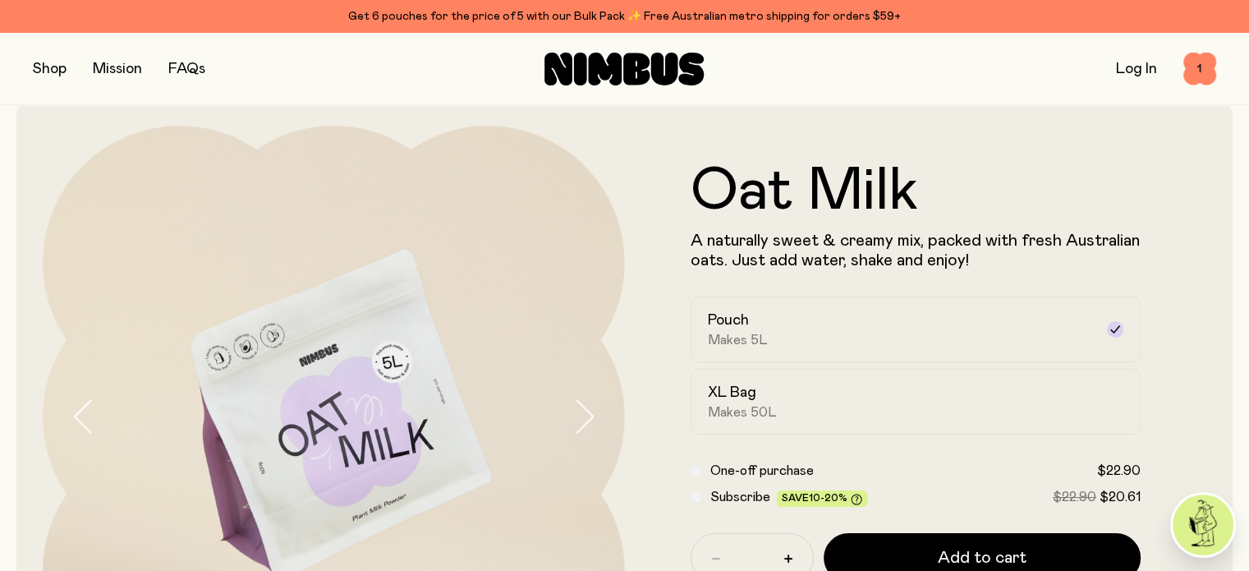
scroll to position [26, 0]
click at [591, 413] on icon "button" at bounding box center [583, 415] width 23 height 34
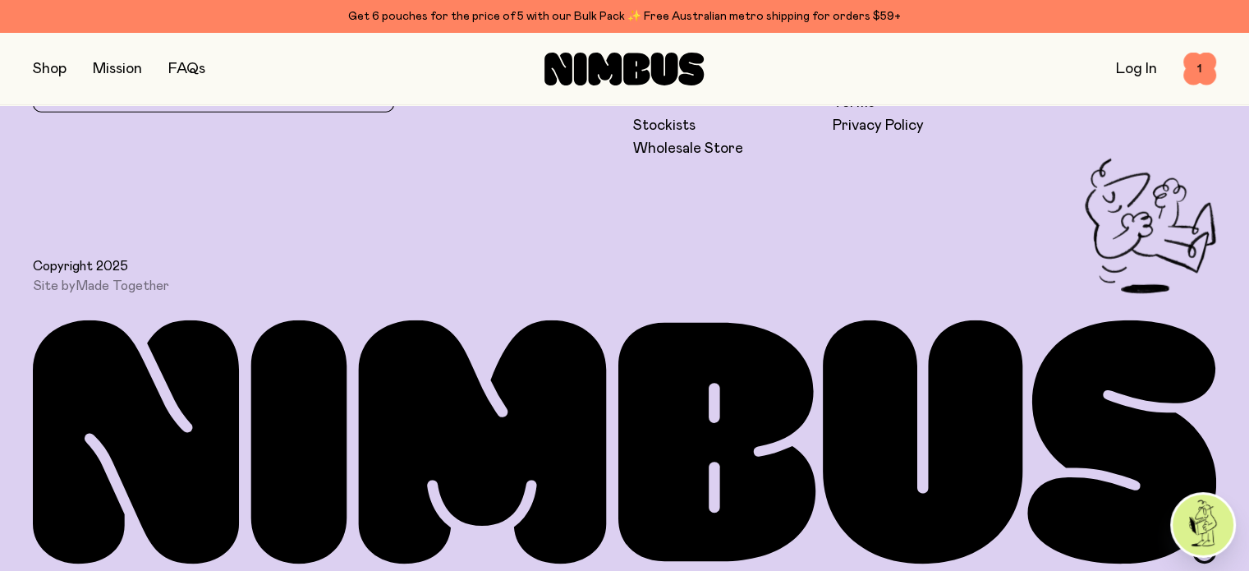
scroll to position [4419, 0]
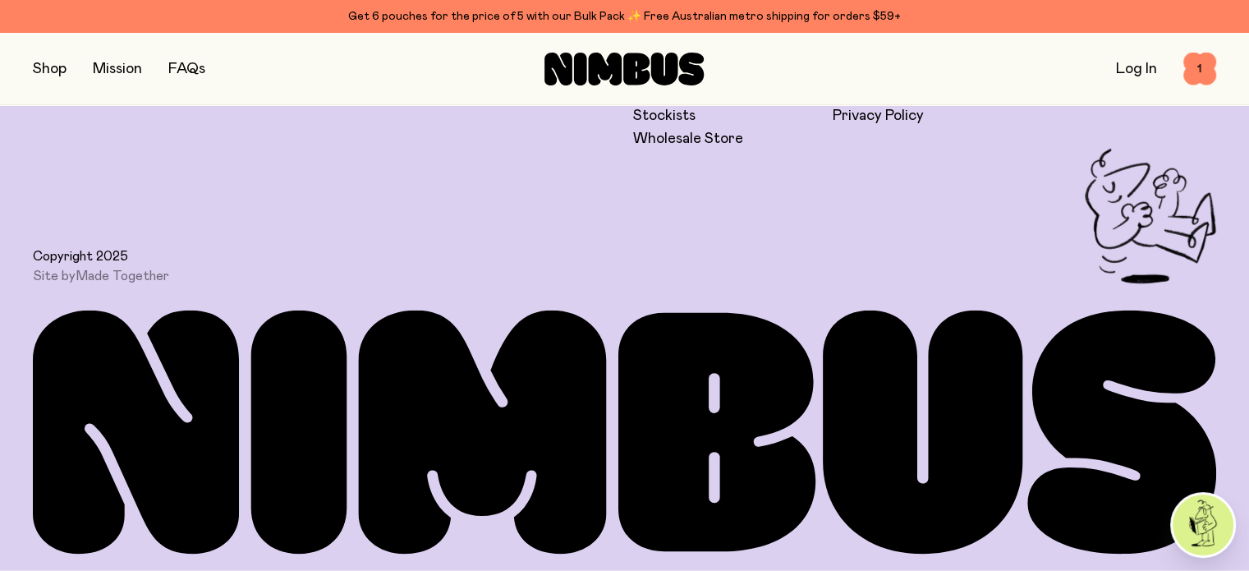
click at [46, 72] on button "button" at bounding box center [50, 68] width 34 height 23
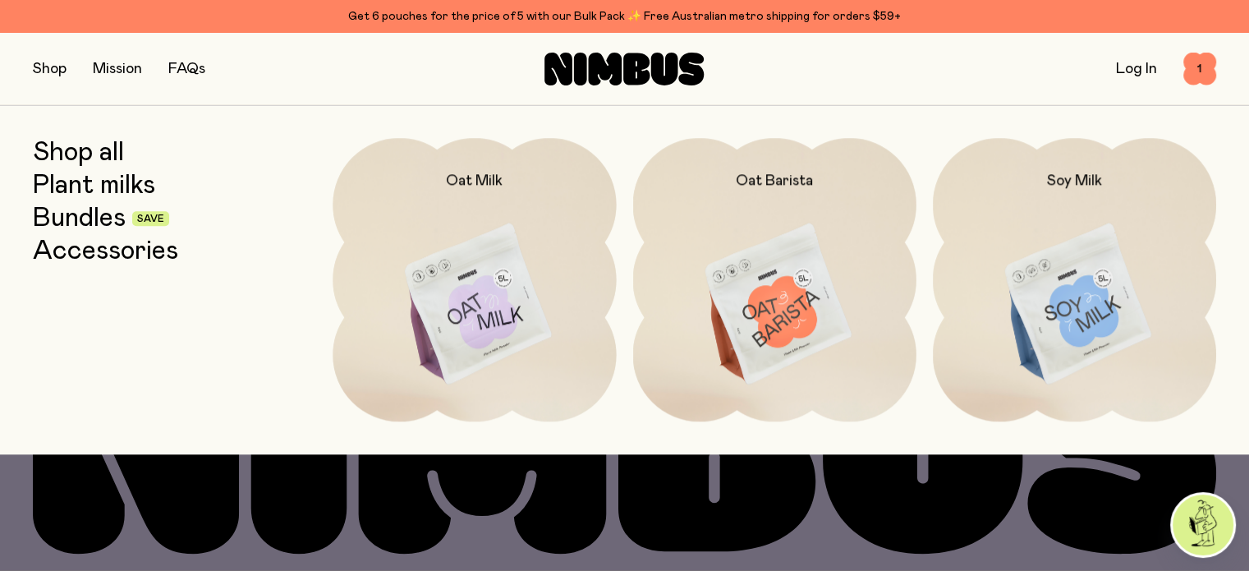
click at [109, 160] on link "Shop all" at bounding box center [78, 153] width 91 height 30
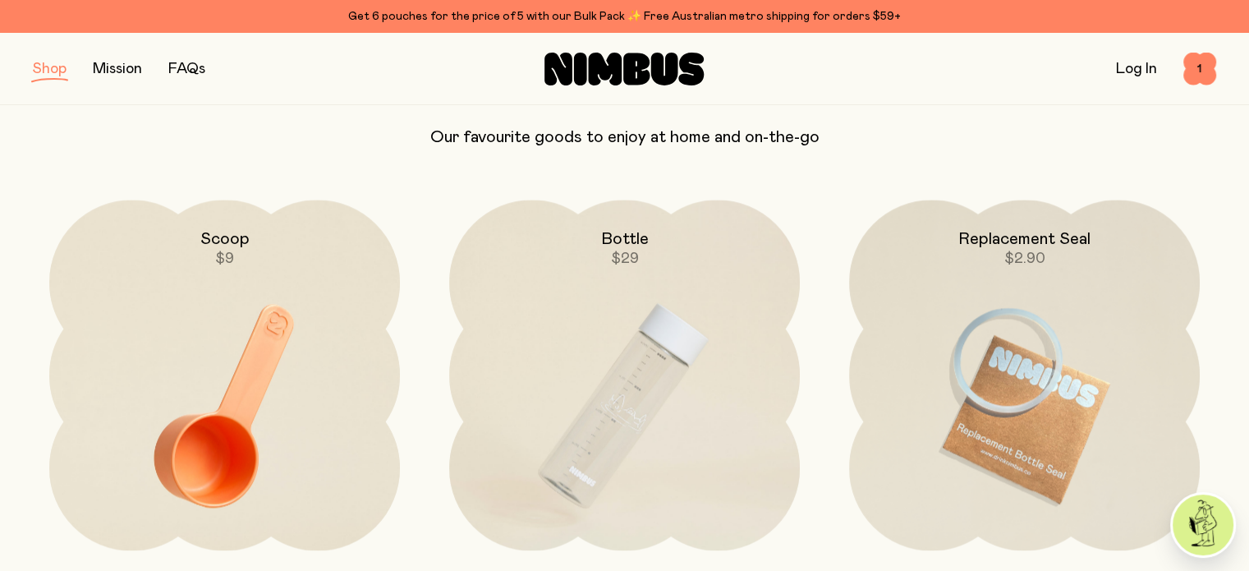
scroll to position [2515, 0]
